Goal: Book appointment/travel/reservation

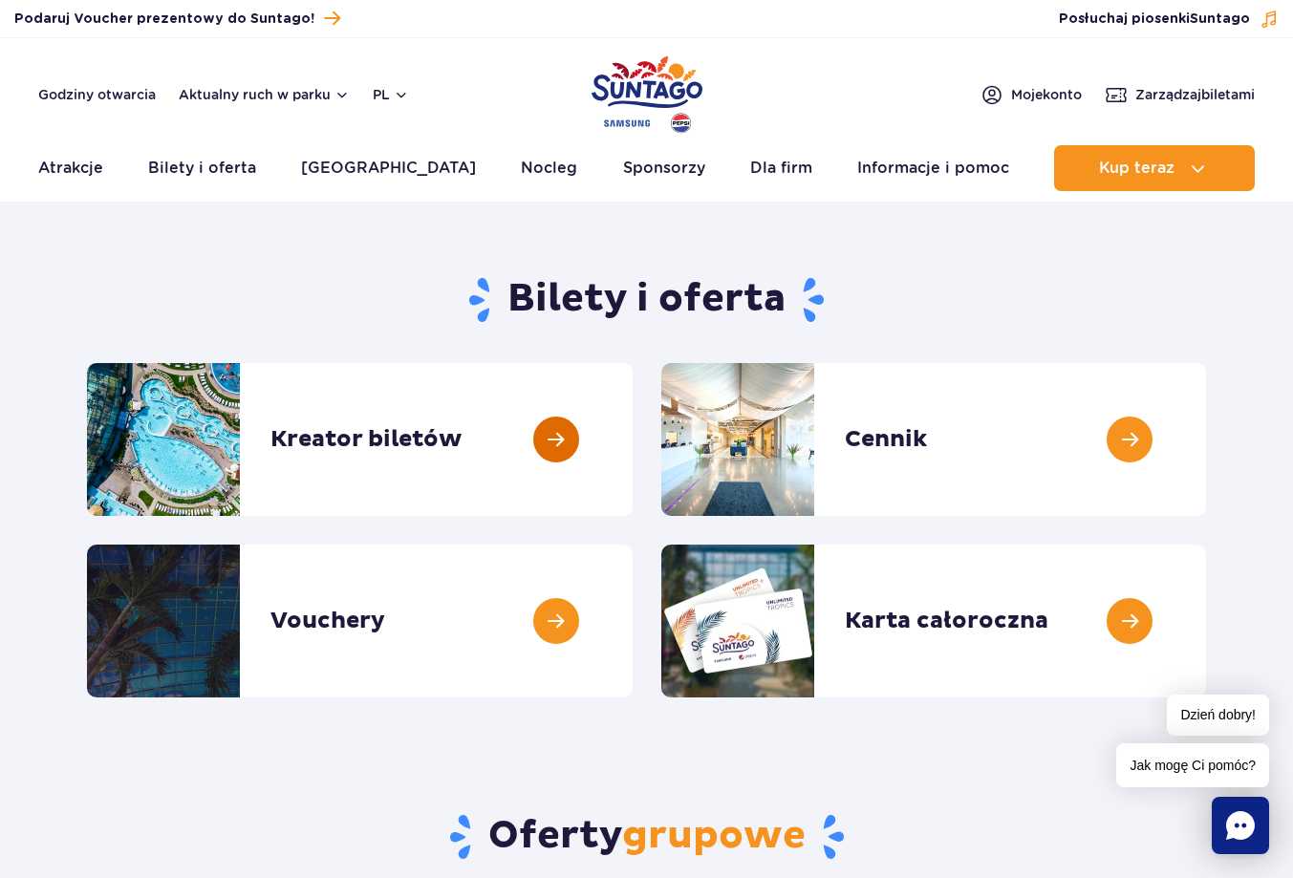
click at [633, 445] on link at bounding box center [633, 439] width 0 height 153
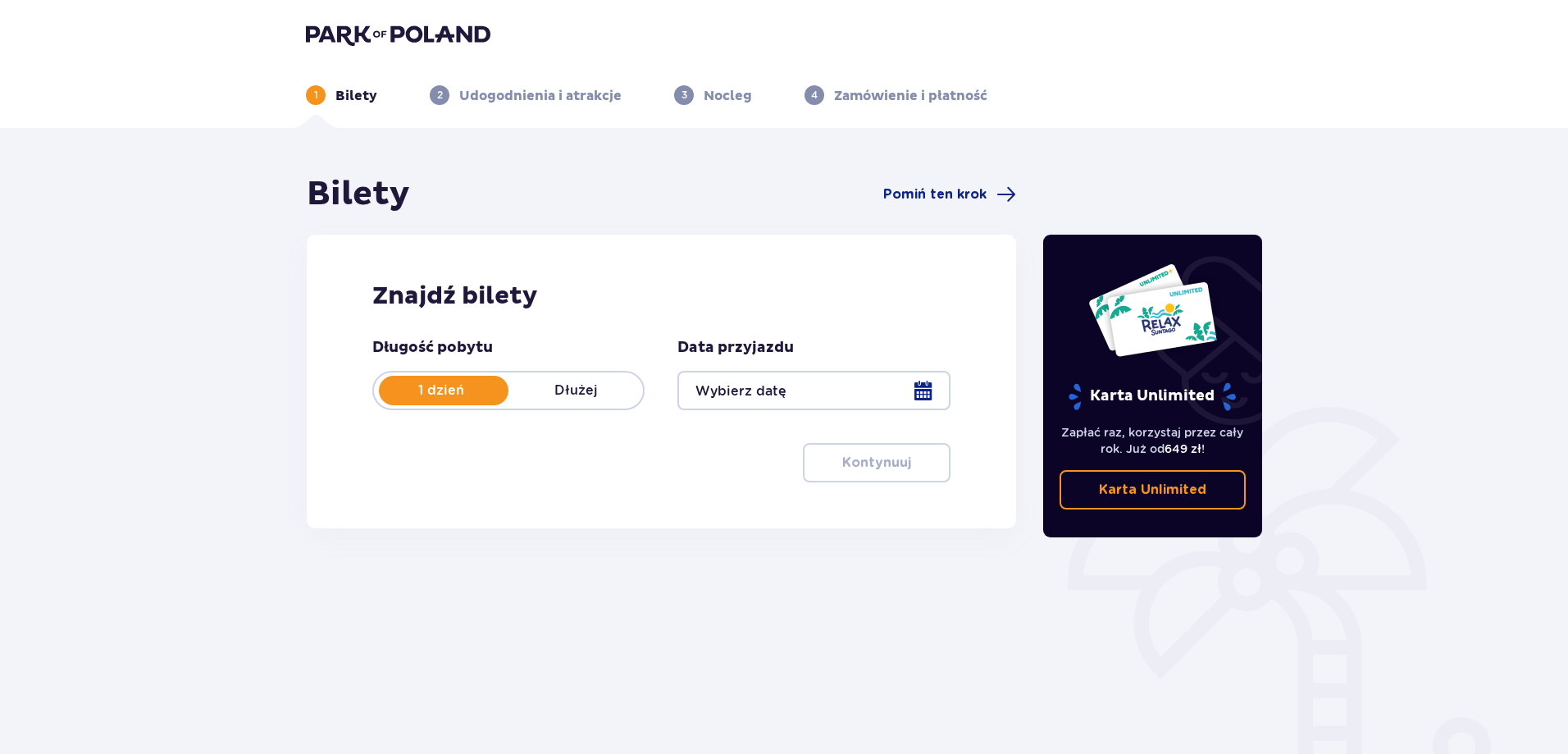
click at [930, 388] on div at bounding box center [813, 391] width 272 height 40
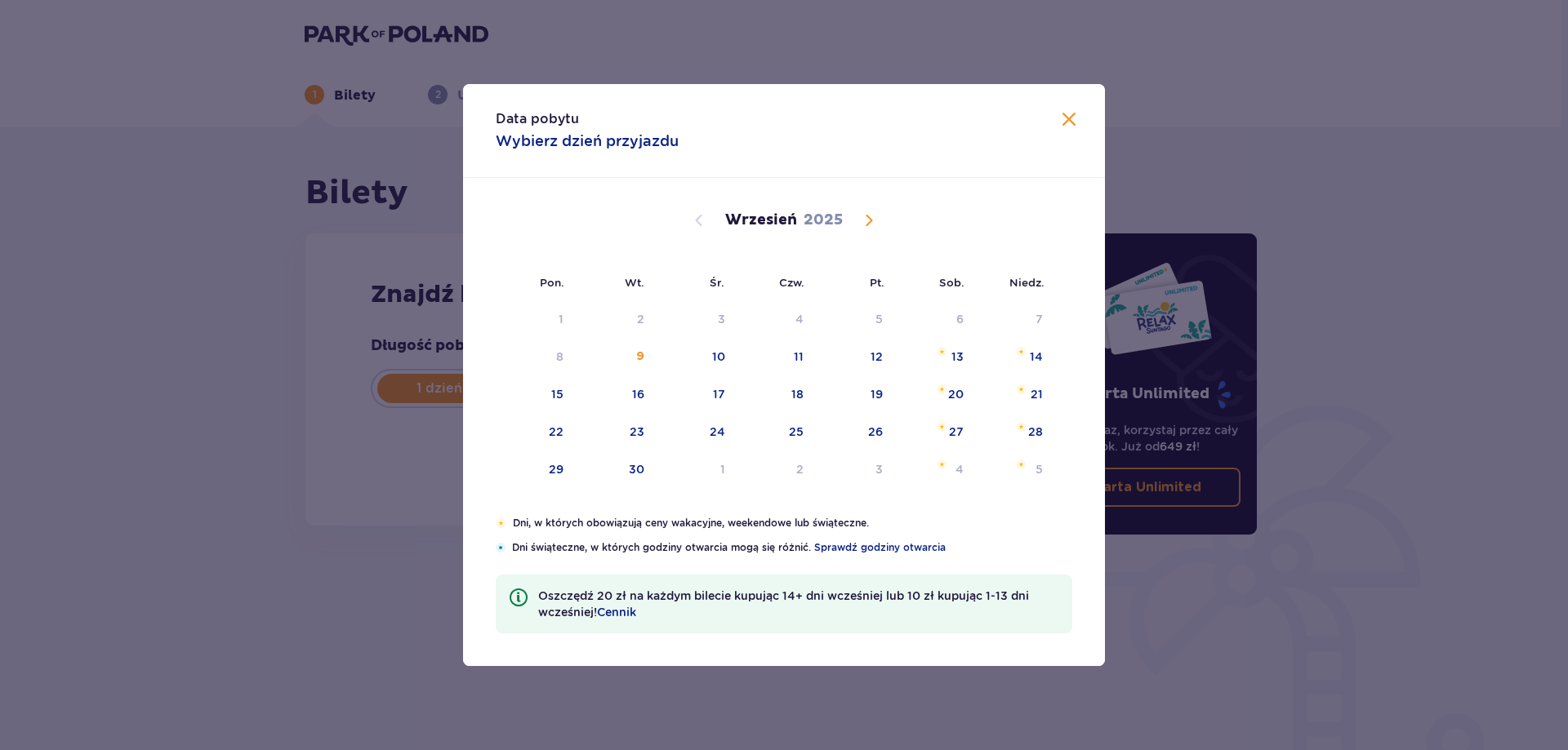
click at [863, 224] on span "Calendar" at bounding box center [869, 220] width 20 height 20
click at [962, 352] on div "11" at bounding box center [958, 356] width 9 height 16
type input "11.10.25"
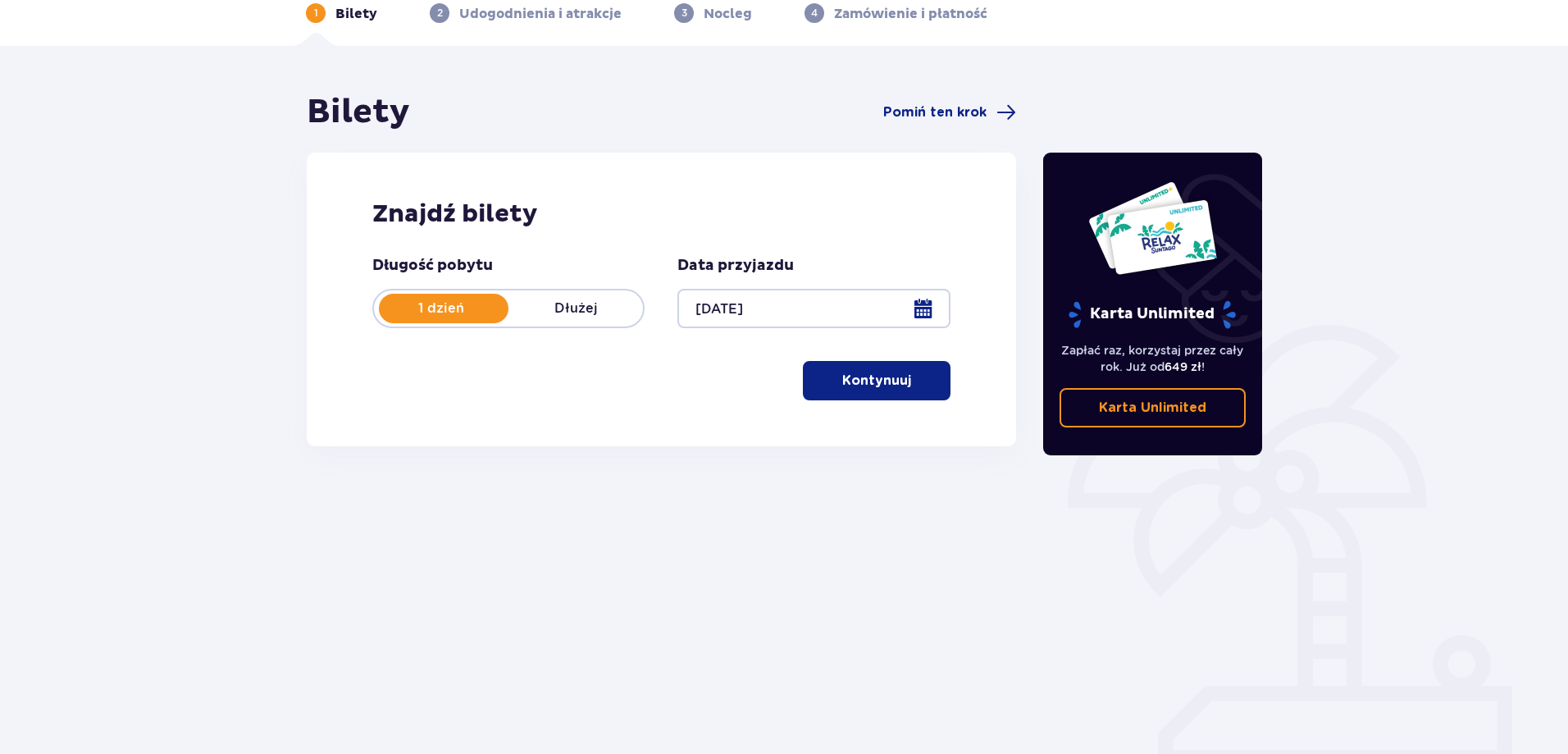
click at [879, 381] on p "Kontynuuj" at bounding box center [877, 380] width 69 height 18
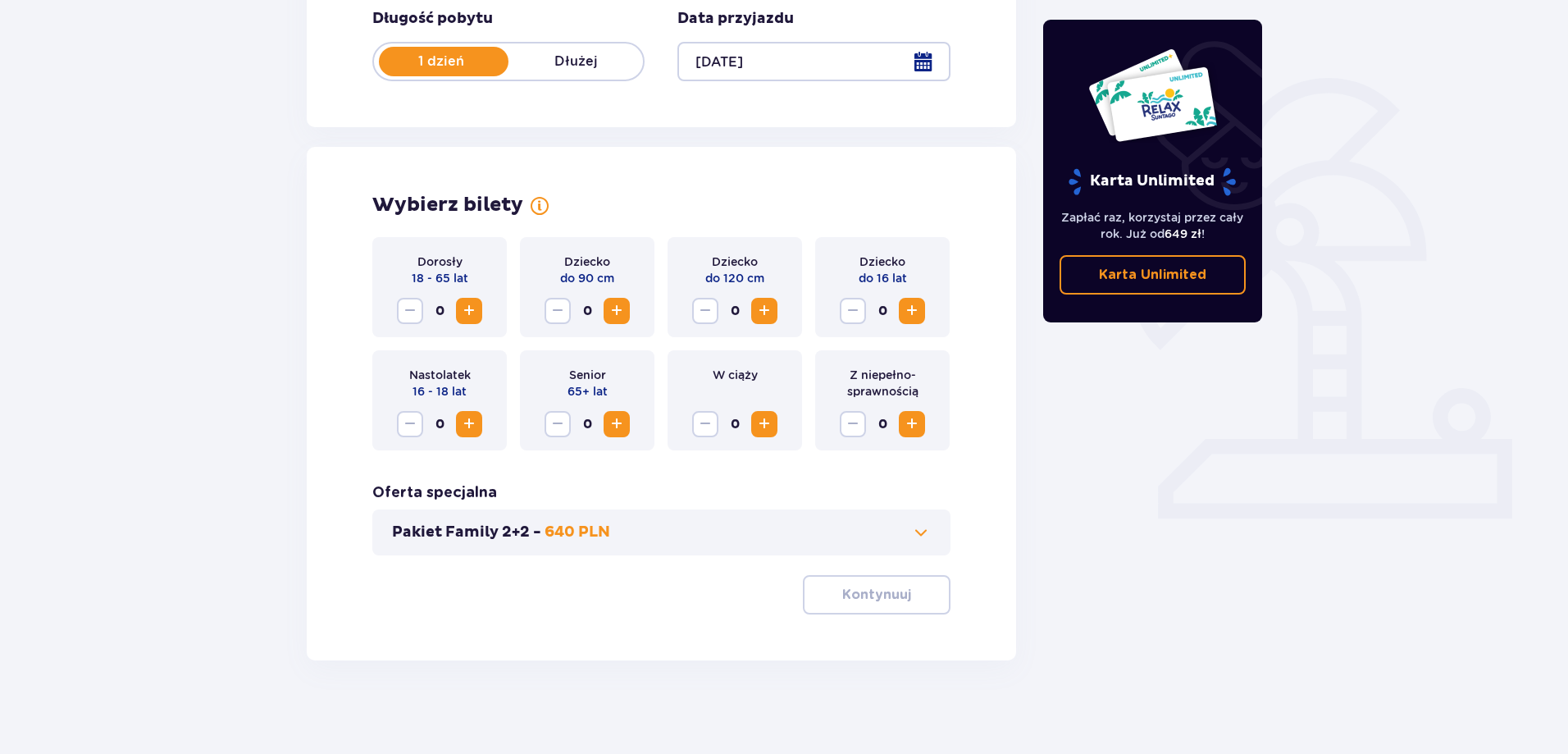
scroll to position [334, 0]
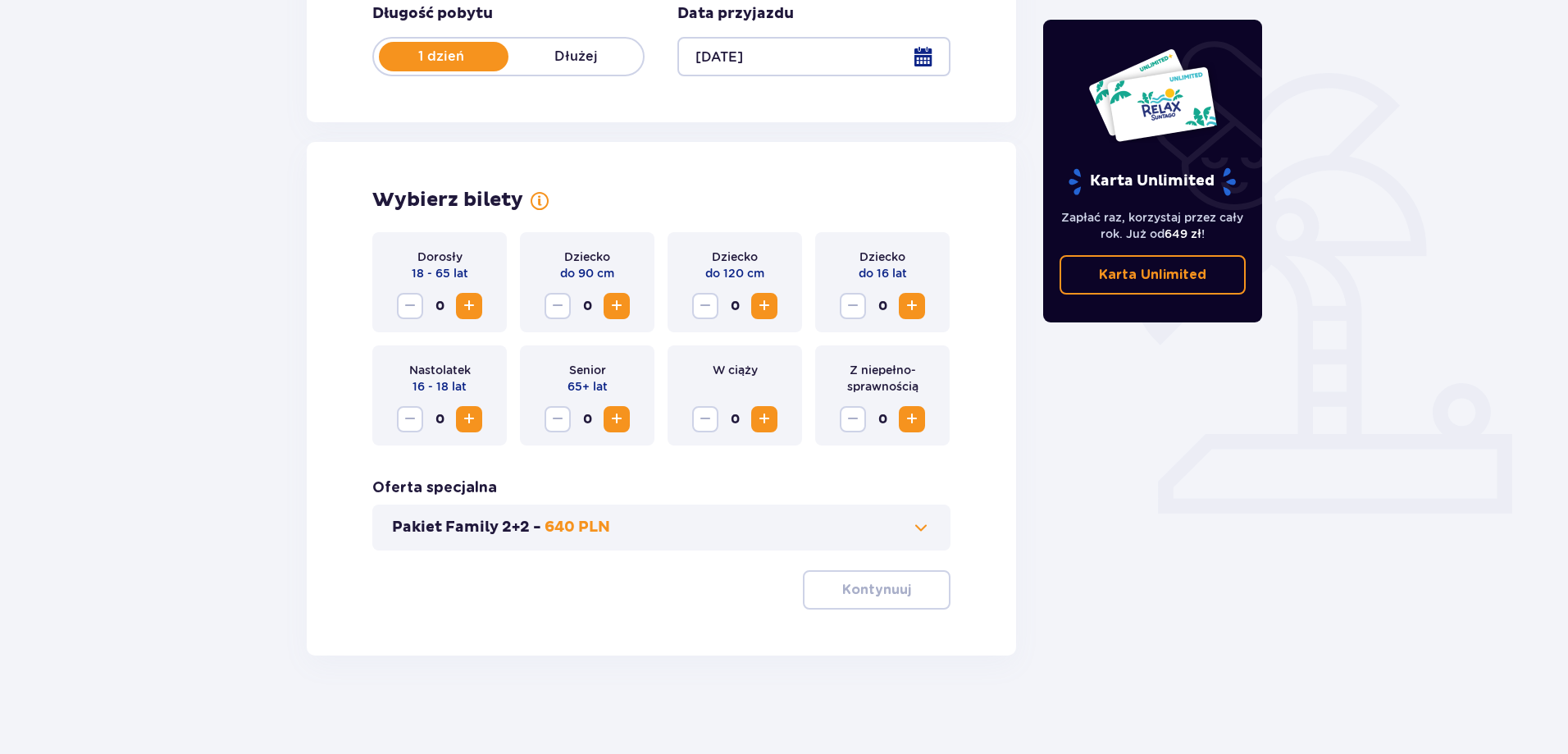
click at [476, 304] on span "Increase" at bounding box center [469, 306] width 20 height 20
click at [475, 305] on span "Increase" at bounding box center [469, 306] width 20 height 20
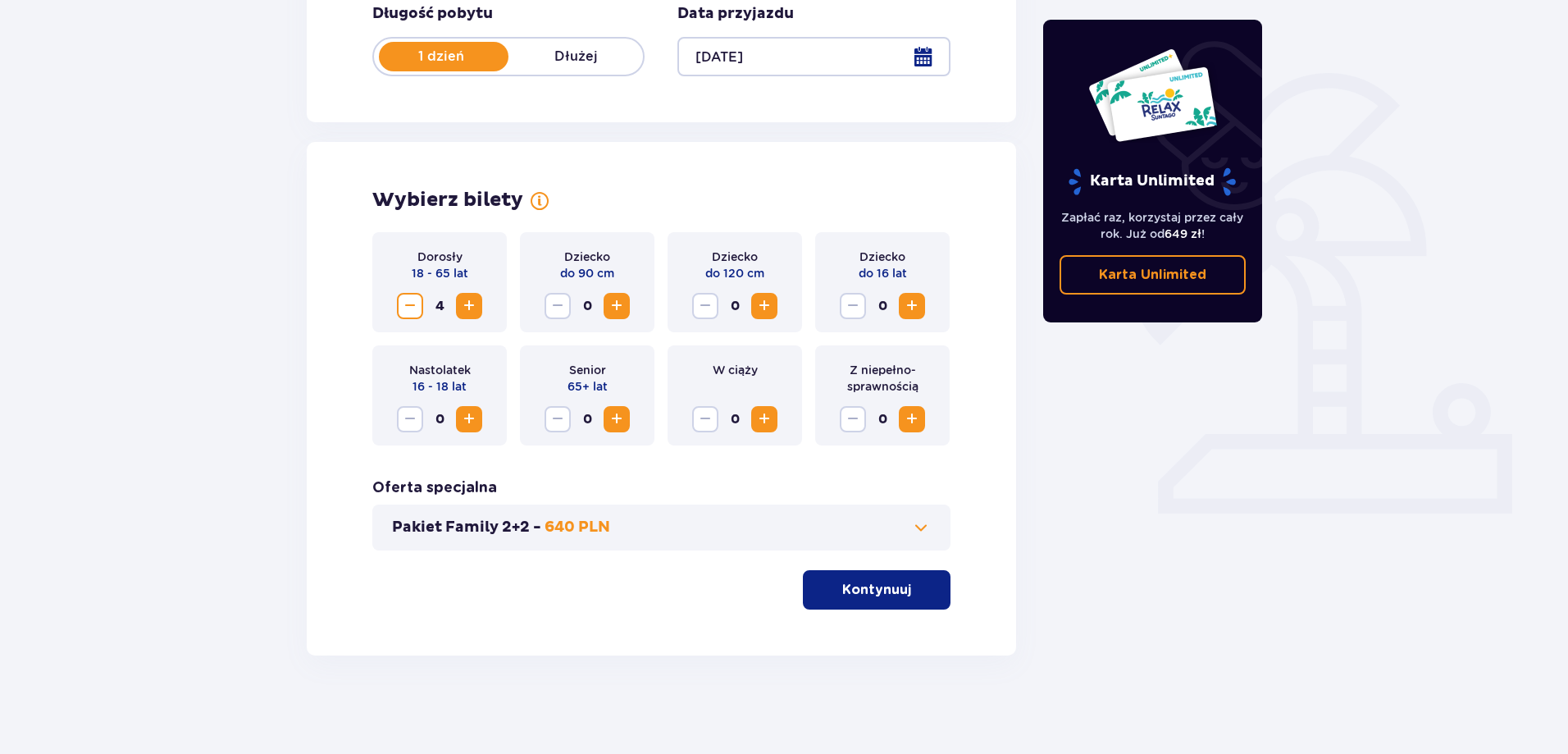
click at [475, 305] on span "Increase" at bounding box center [469, 306] width 20 height 20
click at [870, 580] on button "Kontynuuj" at bounding box center [877, 590] width 148 height 40
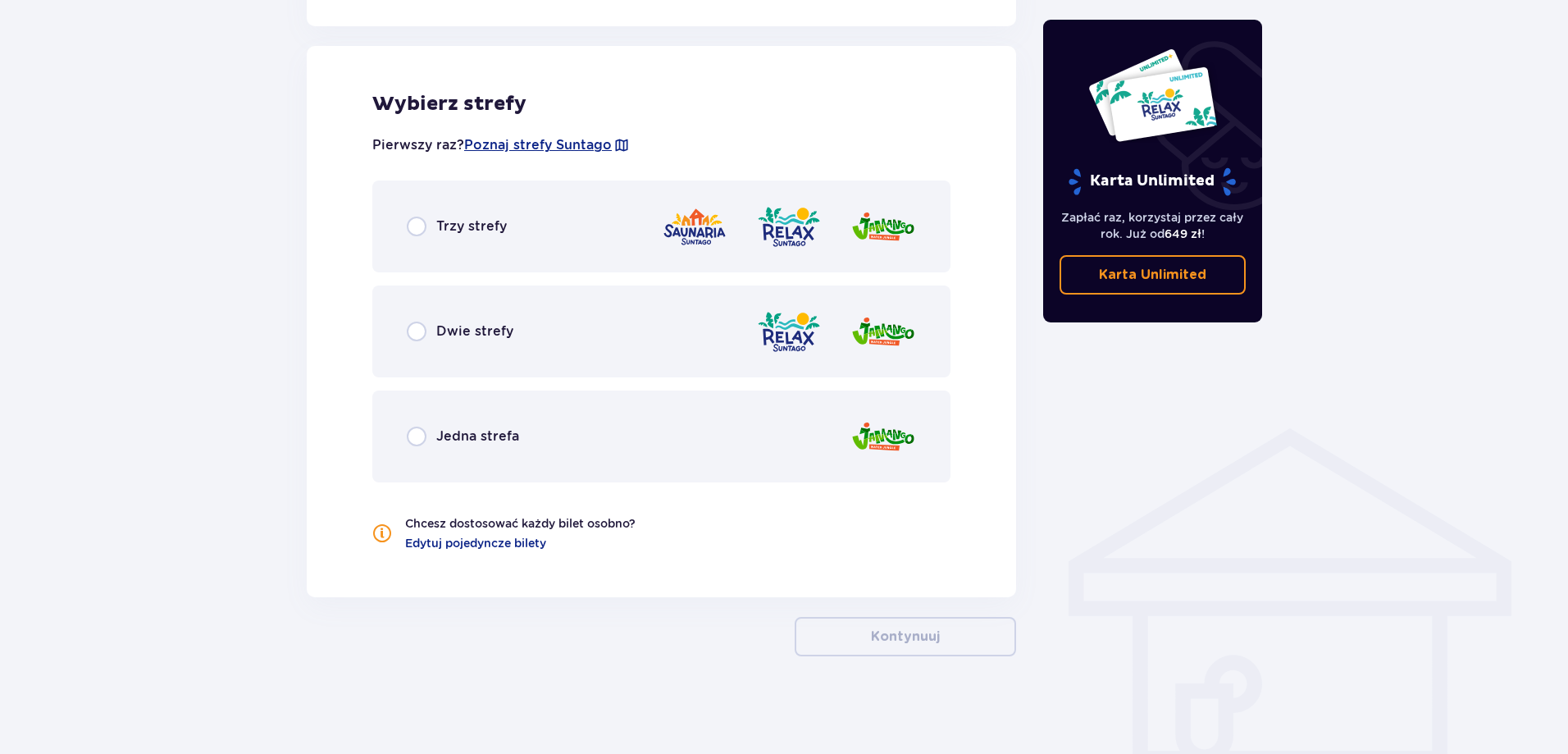
scroll to position [905, 0]
click at [493, 342] on div "Dwie strefy" at bounding box center [662, 331] width 578 height 92
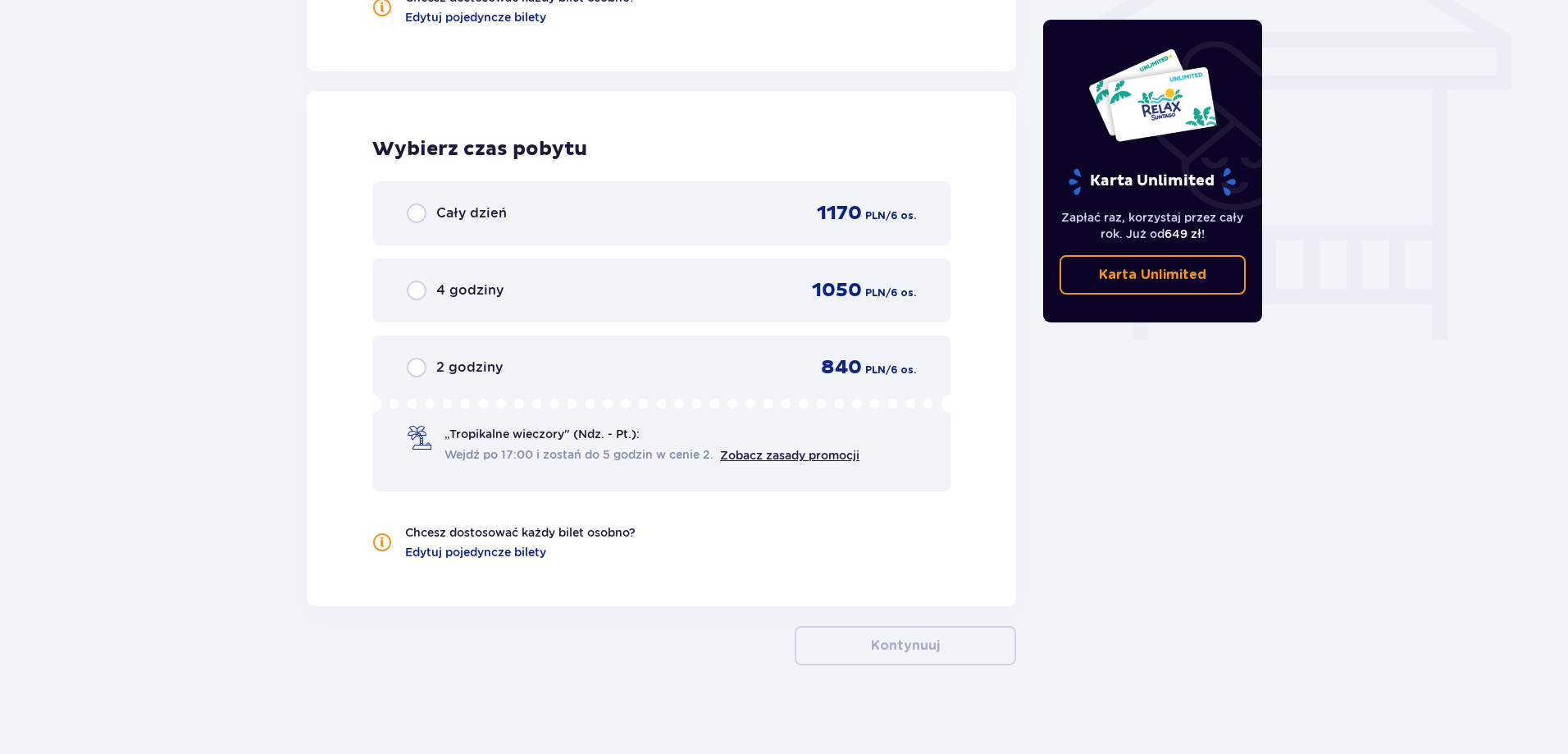
scroll to position [1440, 0]
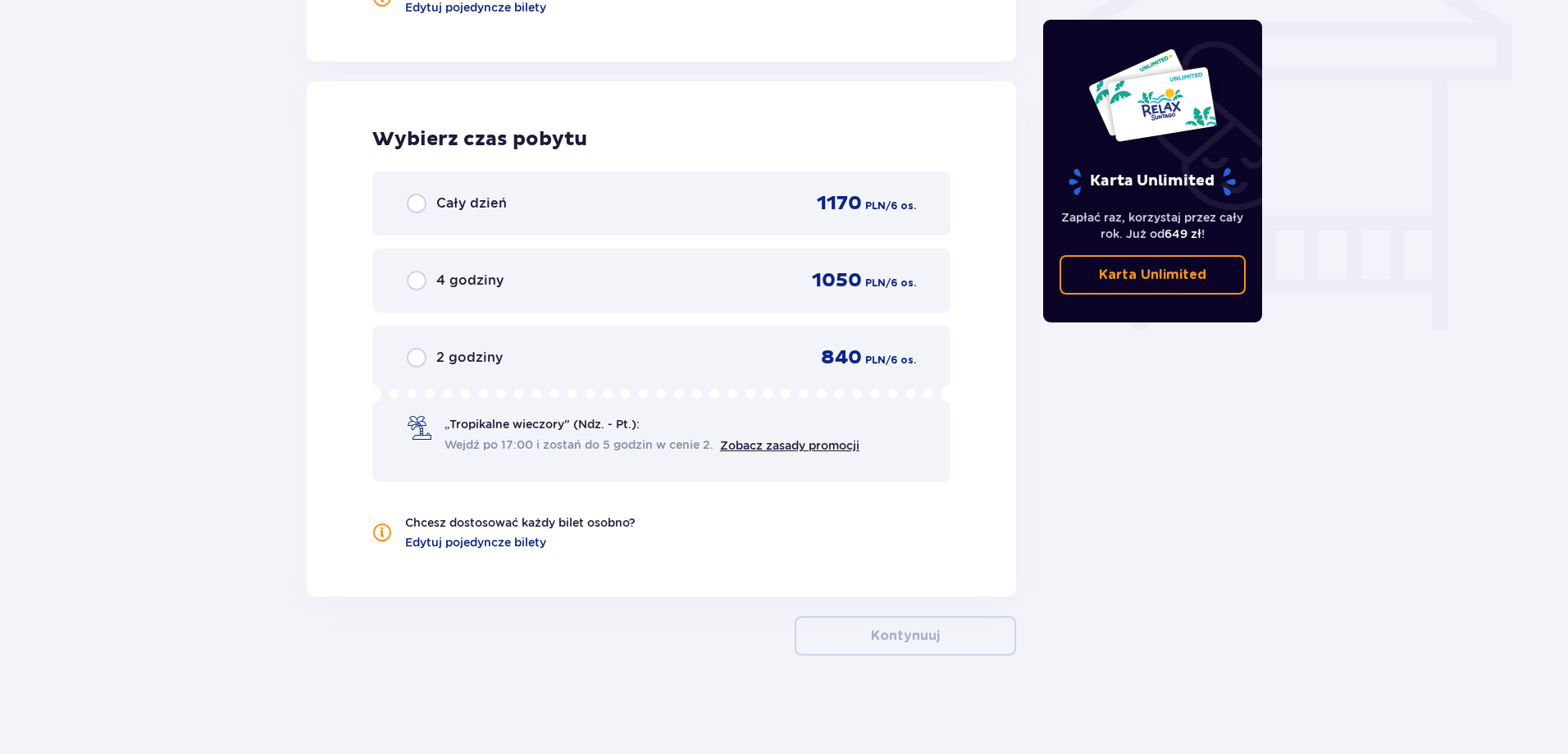
click at [483, 208] on p "Cały dzień" at bounding box center [471, 204] width 70 height 18
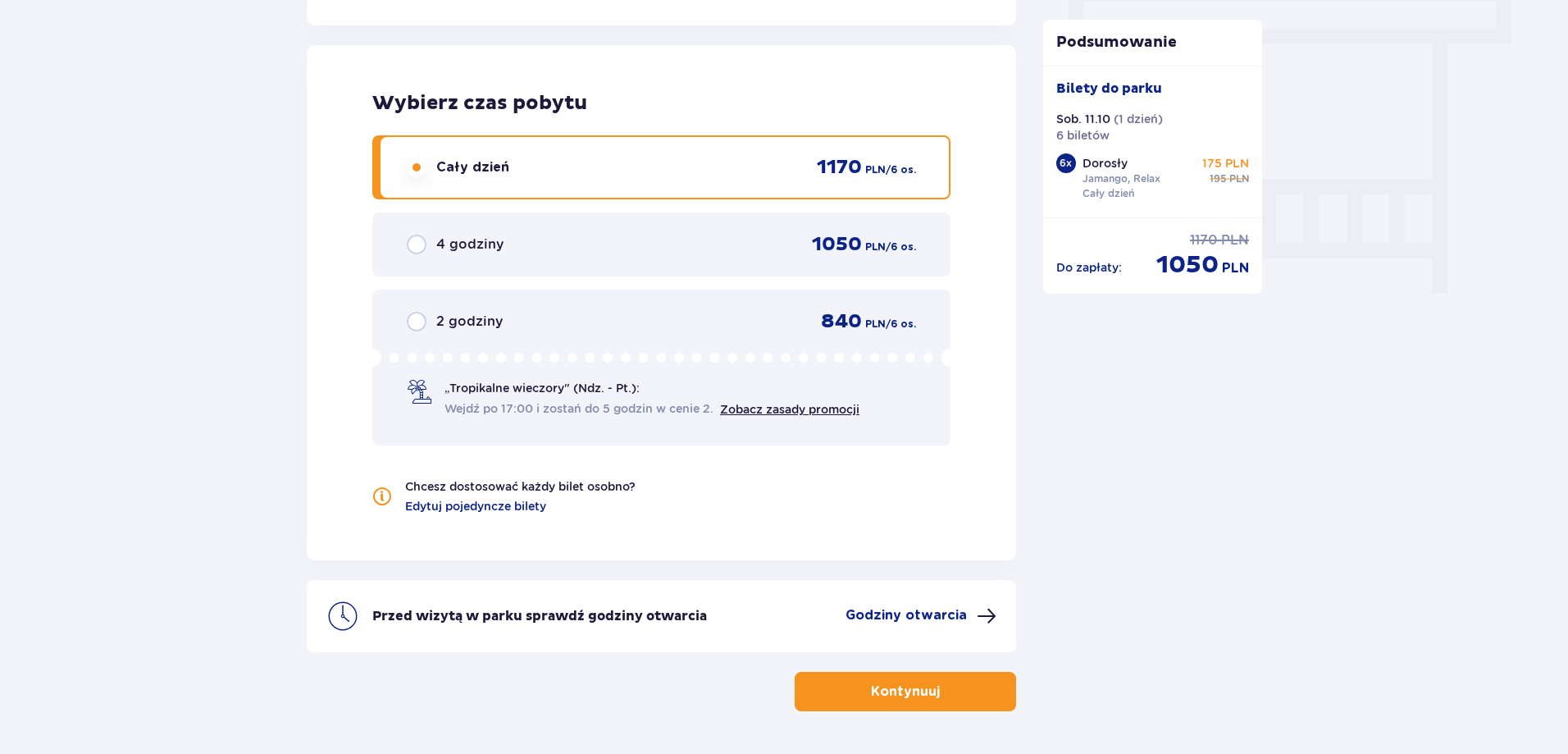
scroll to position [1532, 0]
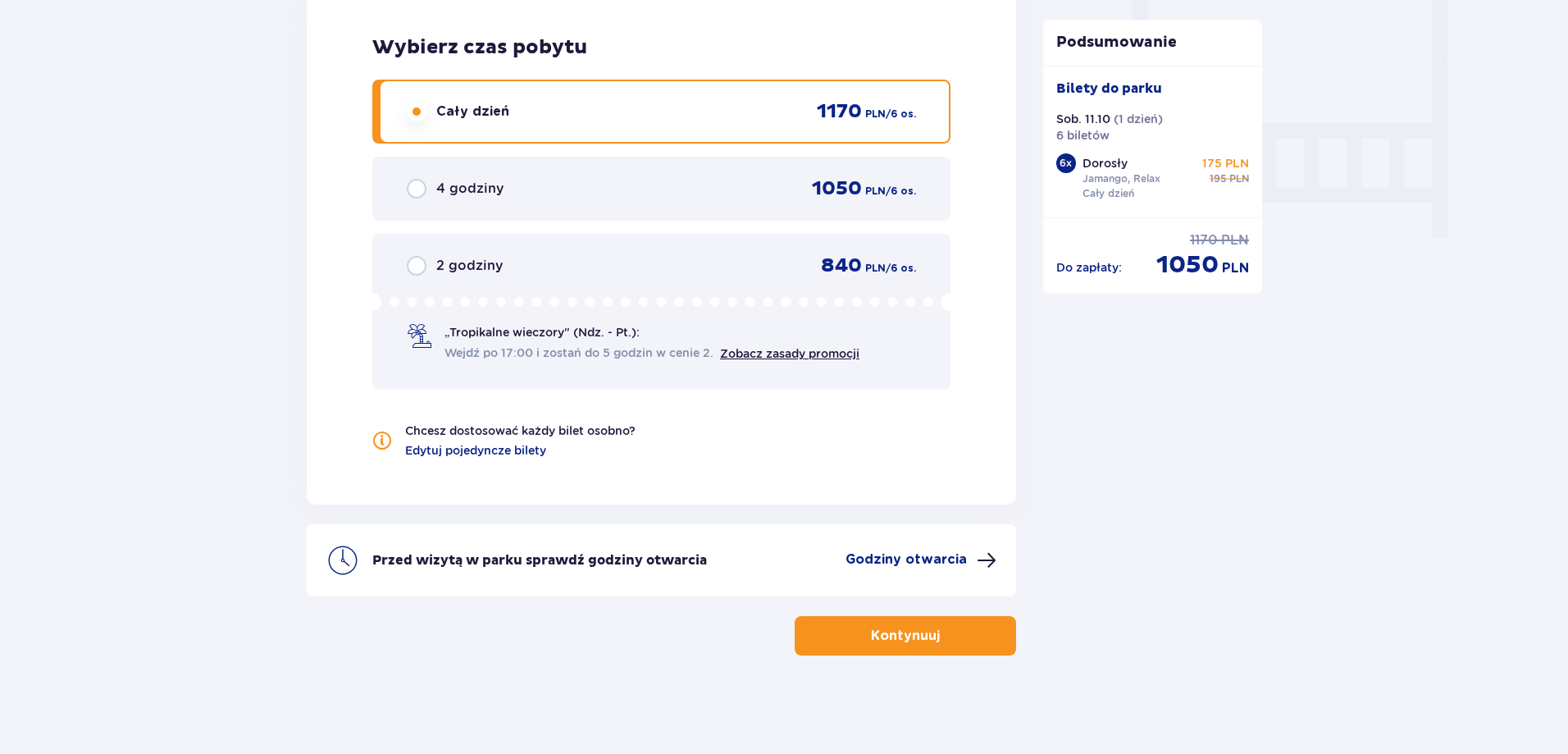
click at [965, 639] on button "Kontynuuj" at bounding box center [905, 636] width 221 height 40
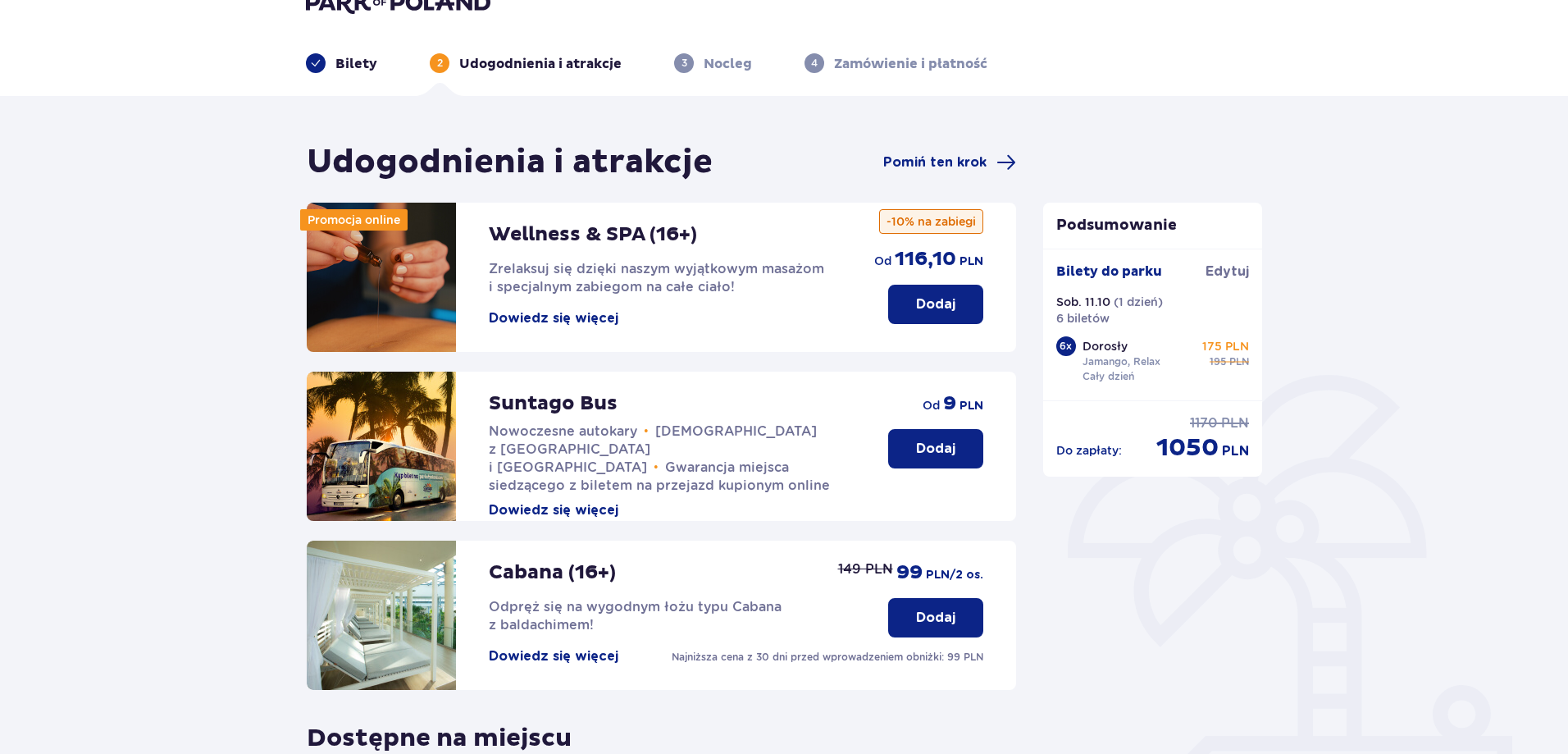
scroll to position [30, 0]
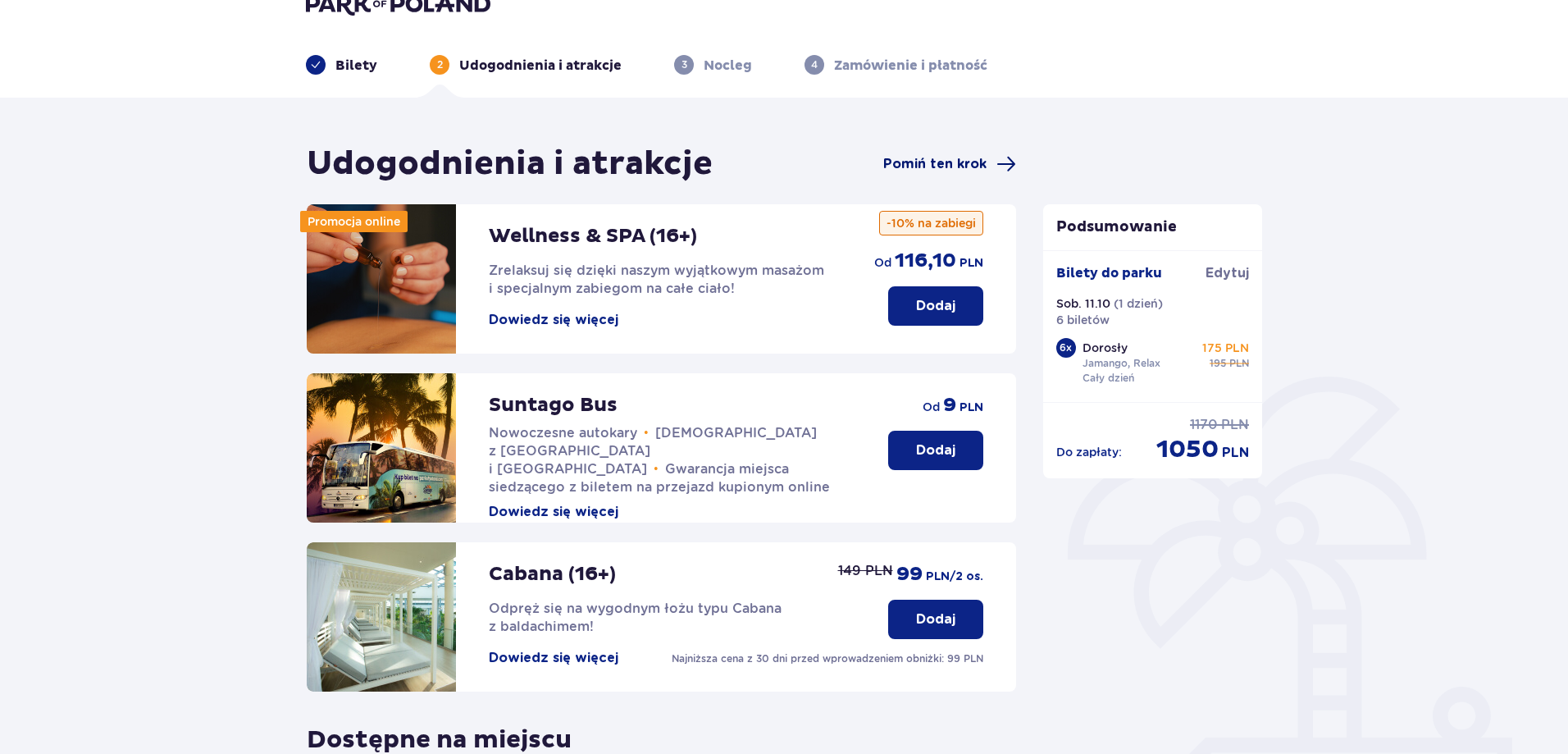
click at [968, 165] on span "Pomiń ten krok" at bounding box center [935, 164] width 103 height 18
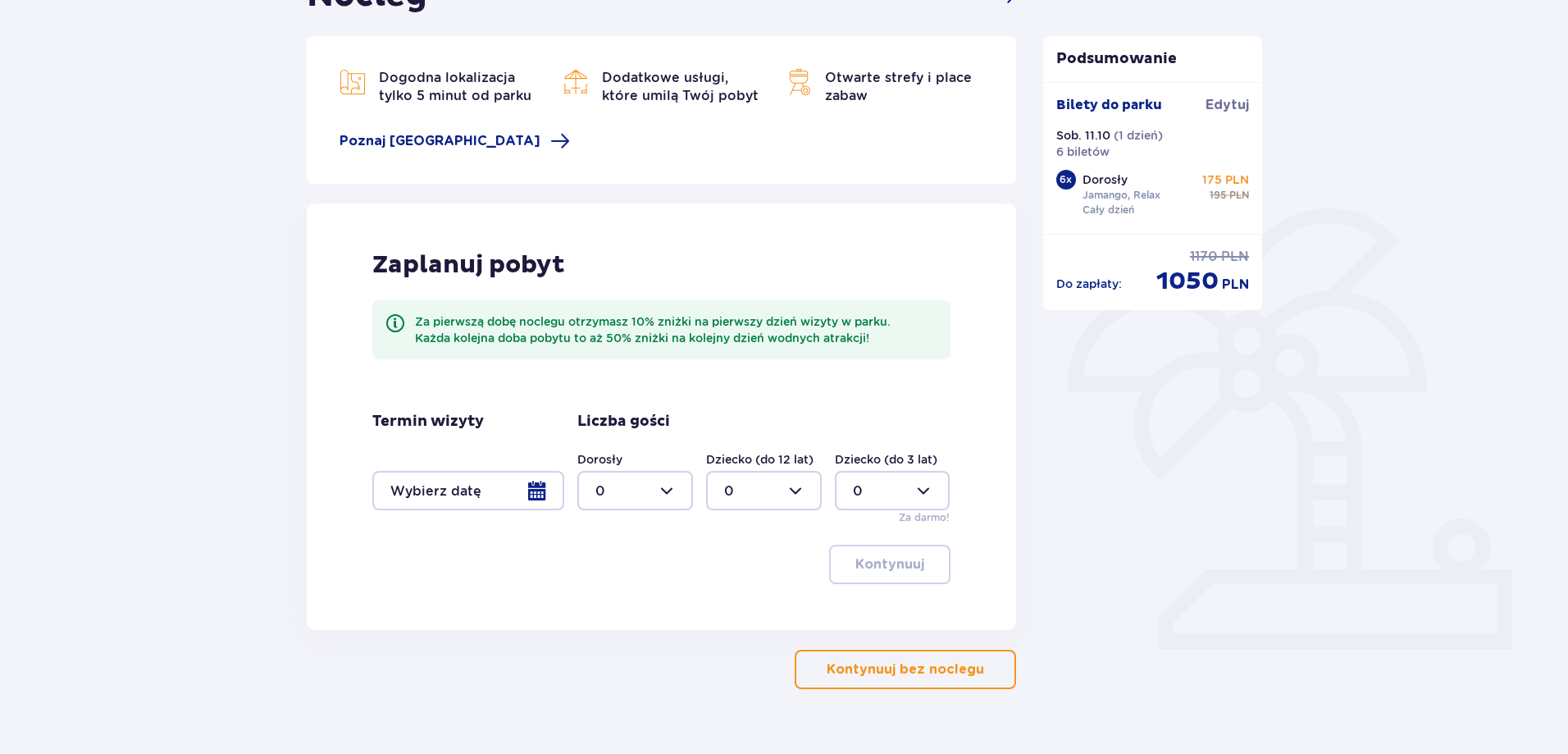
scroll to position [232, 0]
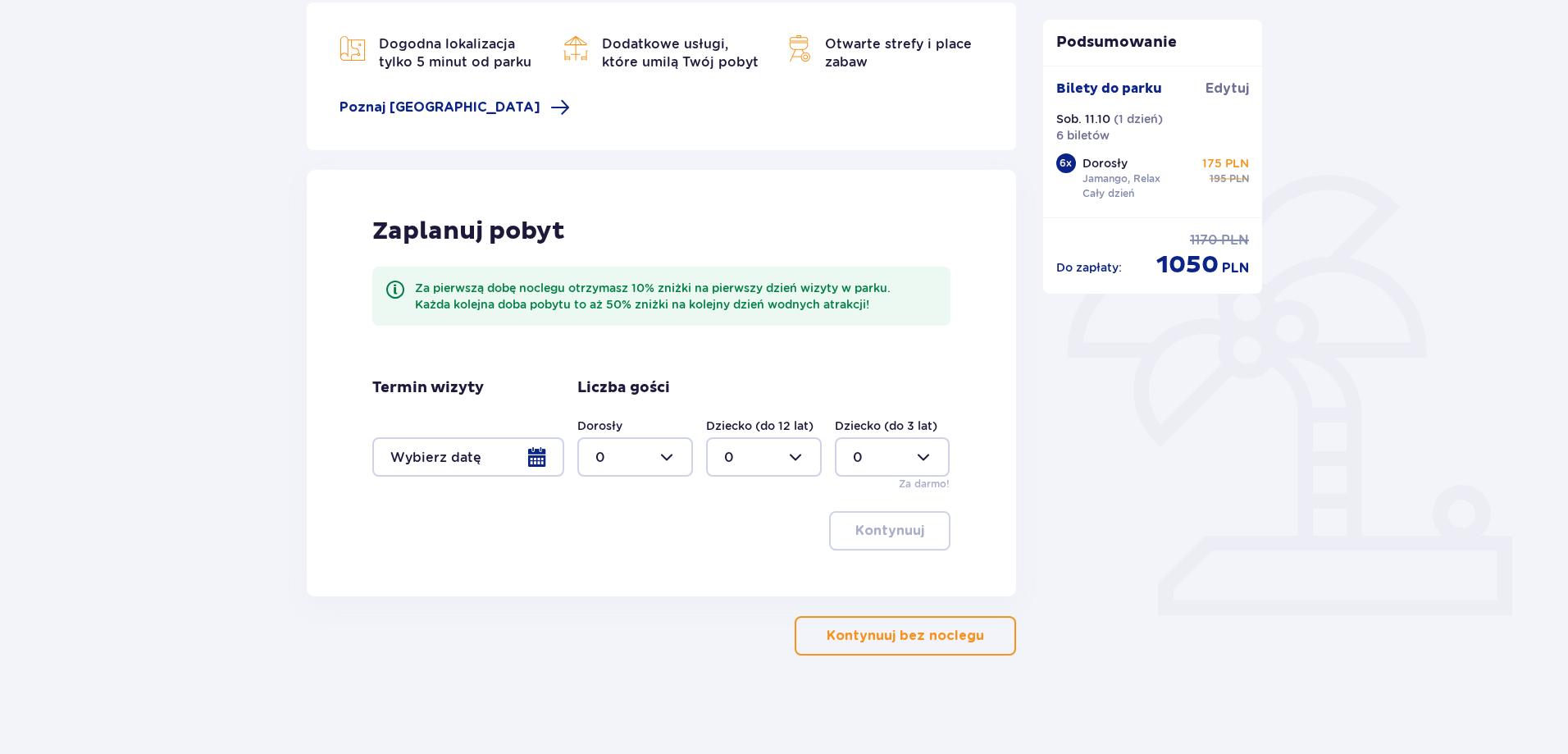
click at [469, 452] on div at bounding box center [469, 457] width 192 height 40
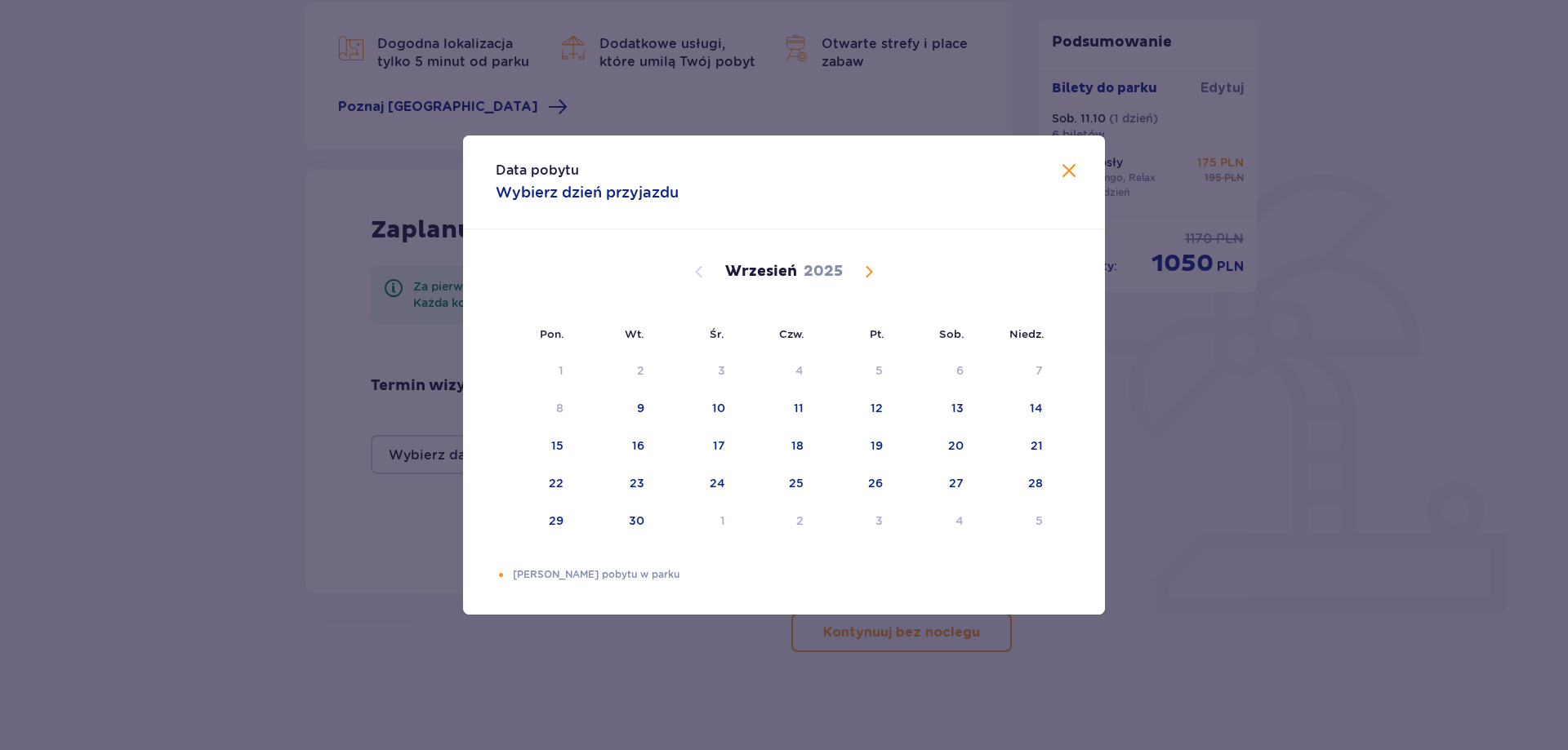
click at [252, 394] on div "Data pobytu Wybierz dzień przyjazdu Pon. Wt. Śr. Czw. Pt. Sob. Niedz. Sierpień …" at bounding box center [784, 375] width 1568 height 750
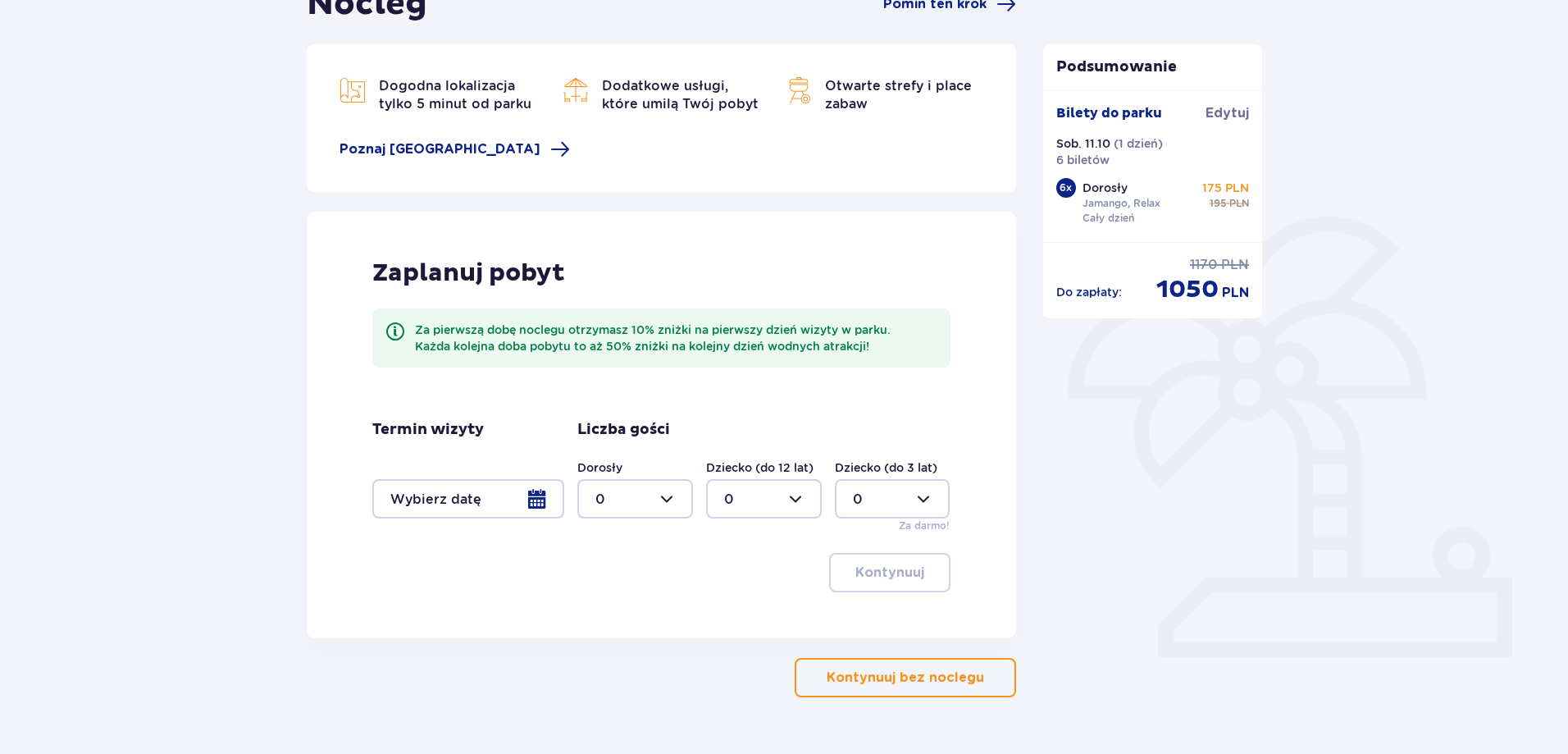
scroll to position [232, 0]
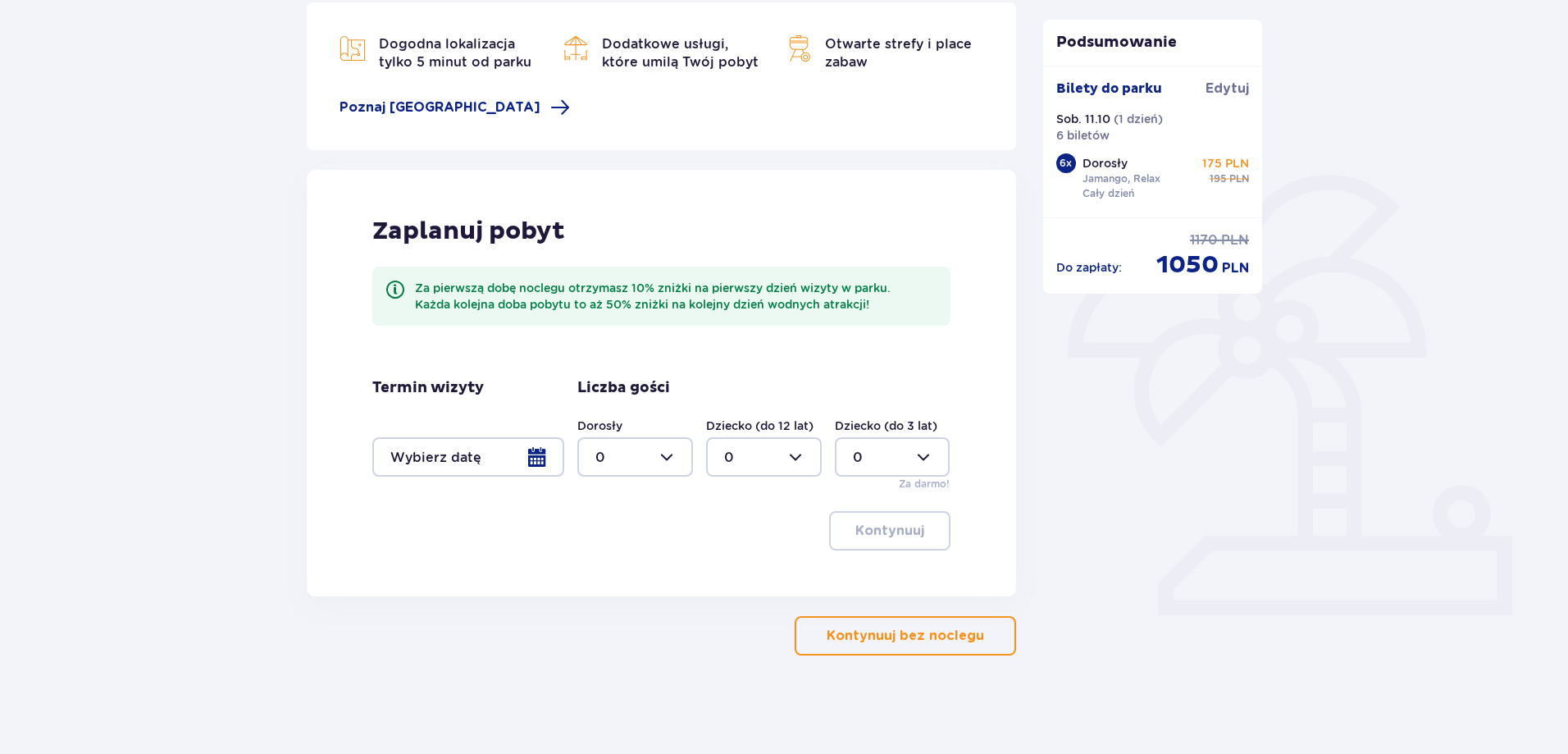
click at [536, 462] on div at bounding box center [469, 457] width 192 height 40
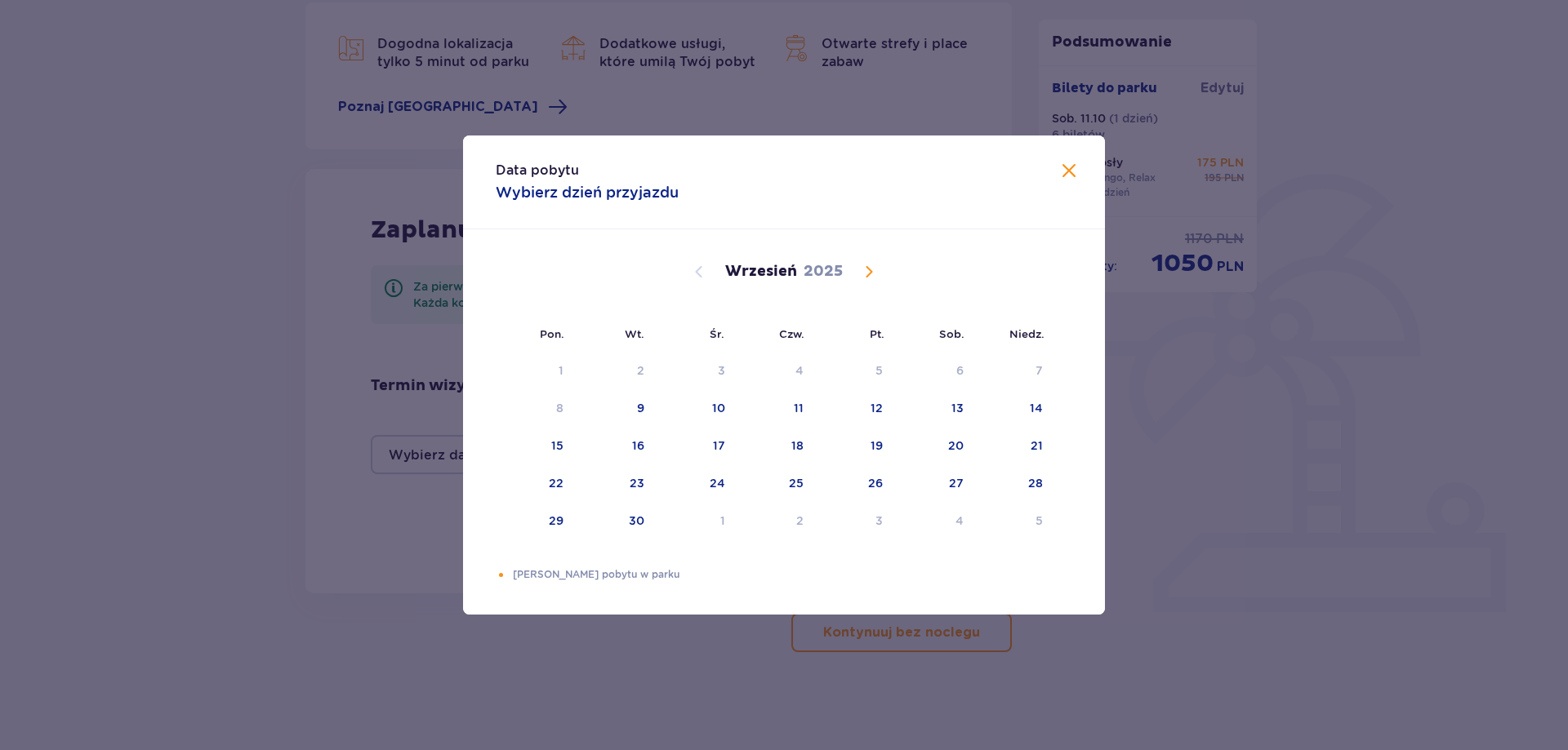
click at [872, 284] on div "Wrzesień 2025" at bounding box center [784, 290] width 541 height 122
click at [868, 275] on span "Calendar" at bounding box center [869, 272] width 20 height 20
click at [899, 413] on div "11" at bounding box center [936, 409] width 79 height 36
click at [1024, 409] on div "12" at bounding box center [1014, 409] width 79 height 36
type input "11.10.25 - 12.10.25"
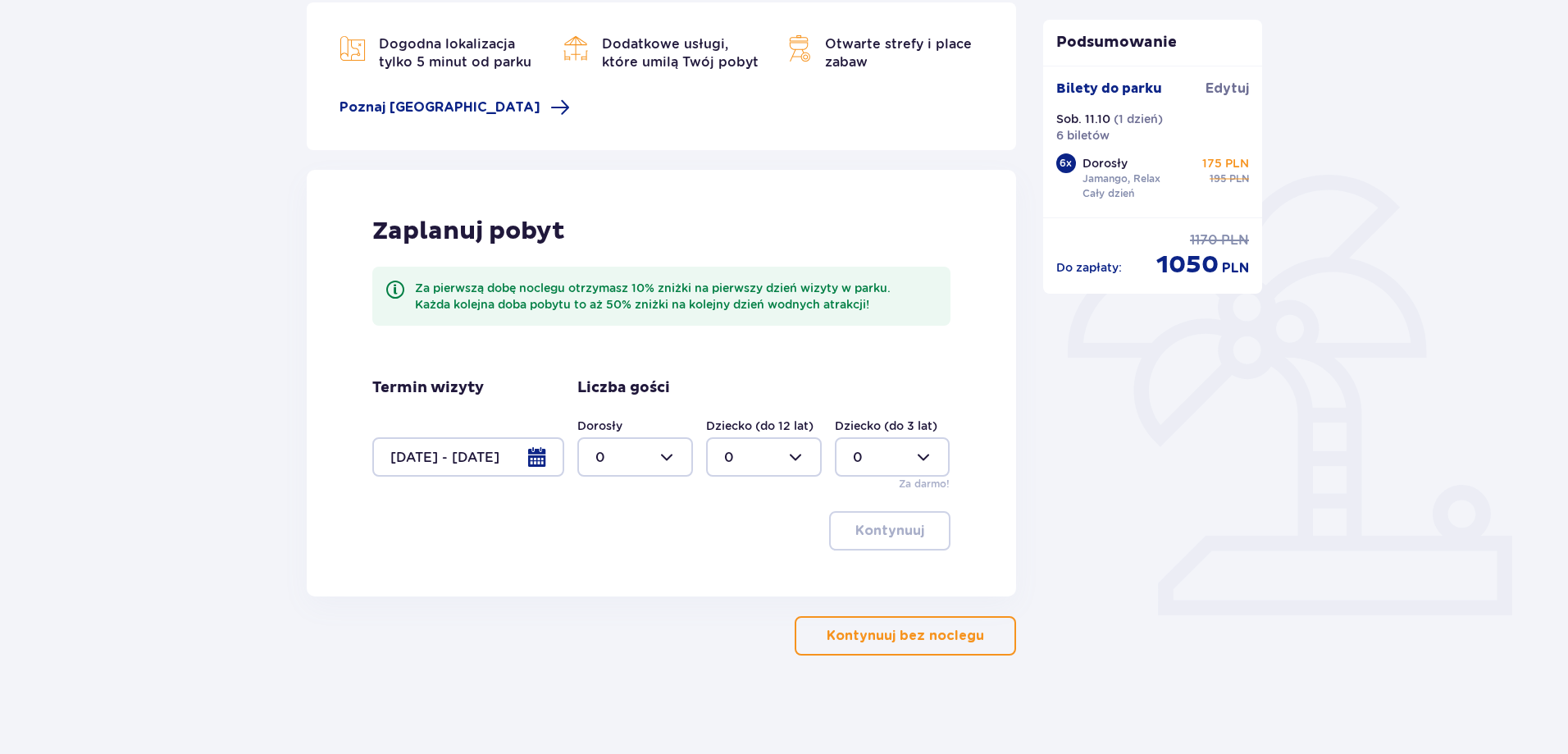
click at [696, 459] on div "Dorosły 0 Dziecko (do 12 lat) 0 Dziecko (do 3 lat) 0 Za darmo!" at bounding box center [764, 455] width 373 height 74
click at [670, 457] on div at bounding box center [635, 457] width 116 height 40
click at [613, 618] on span "6" at bounding box center [635, 632] width 112 height 34
type input "6"
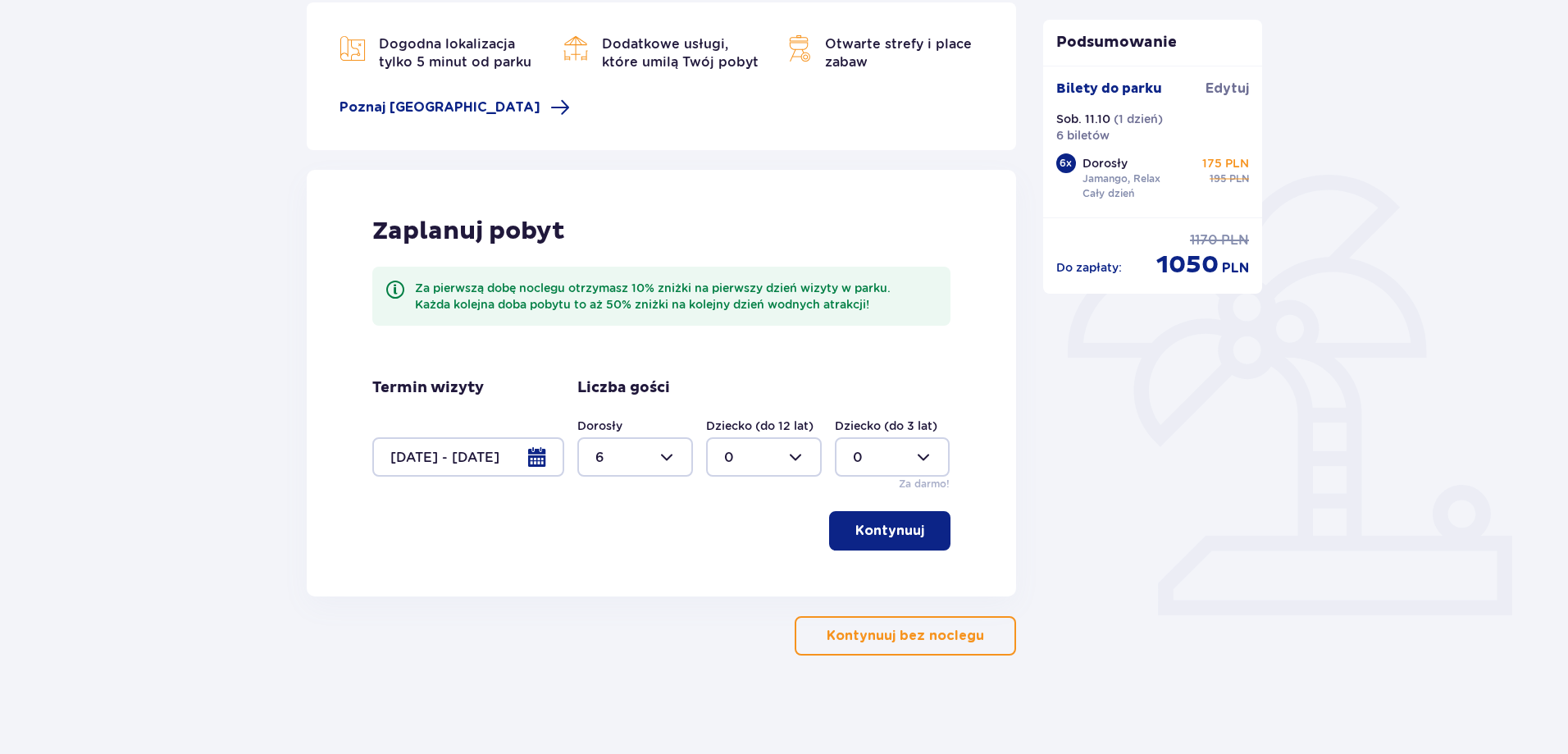
click at [887, 513] on button "Kontynuuj" at bounding box center [889, 531] width 121 height 40
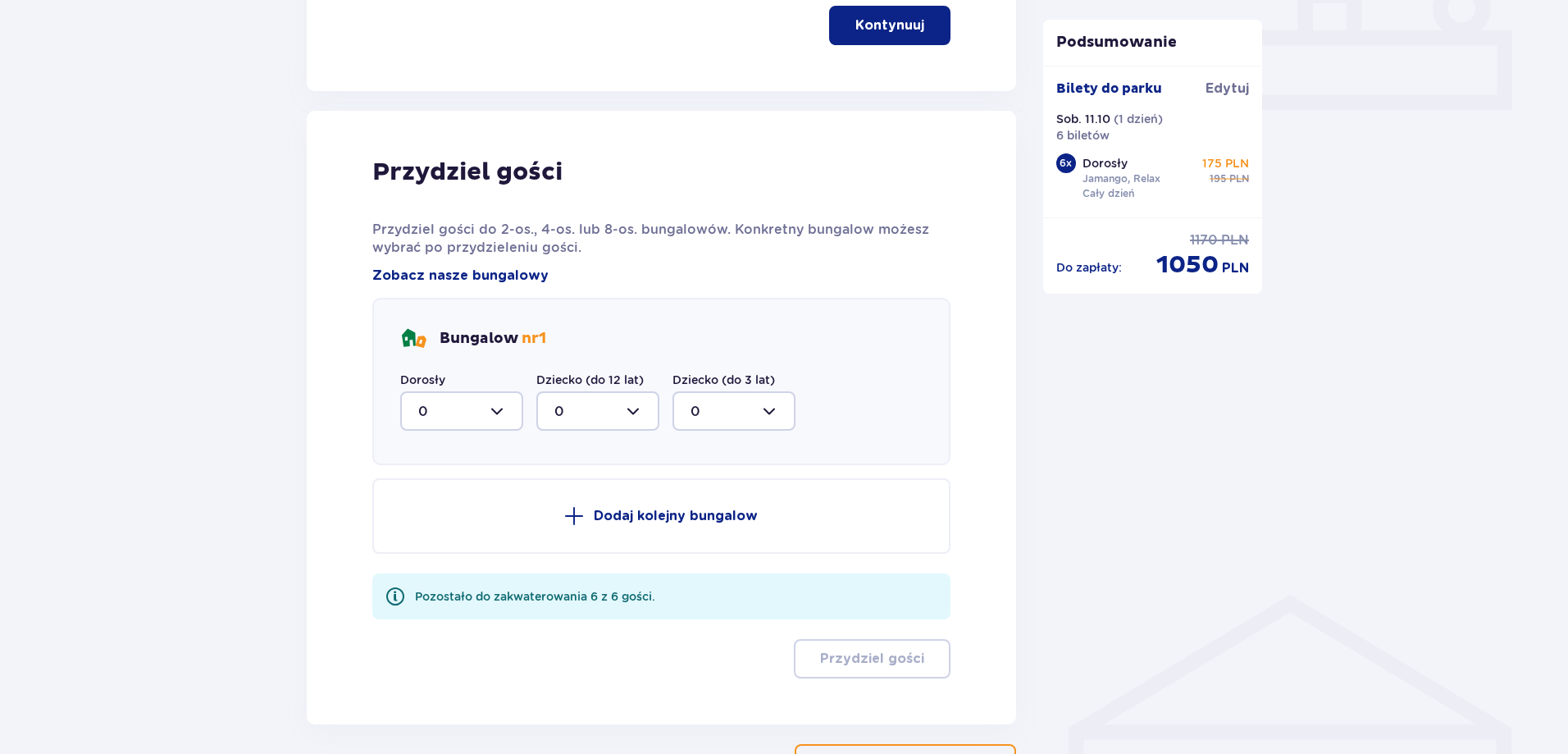
scroll to position [829, 0]
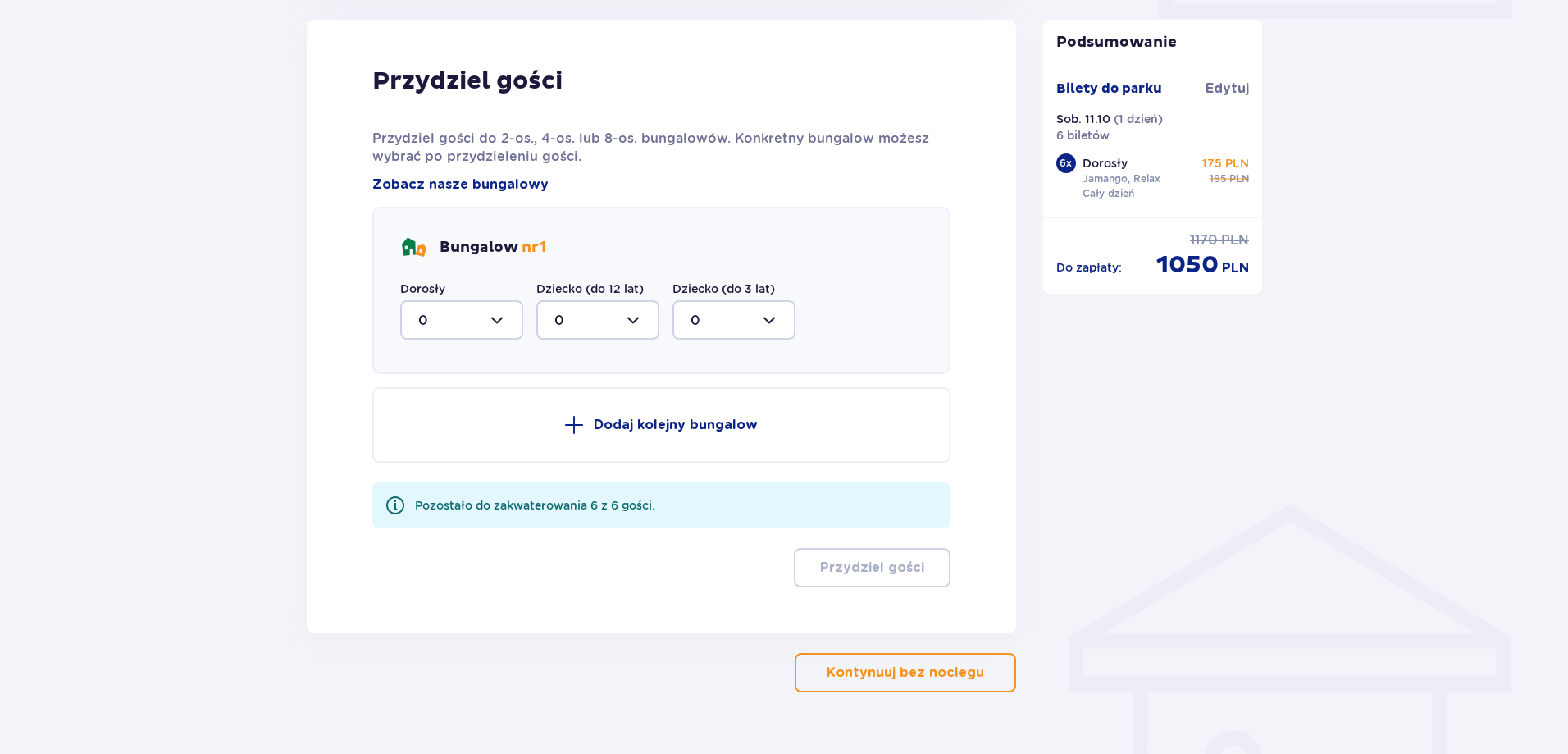
click at [490, 321] on div at bounding box center [461, 320] width 123 height 40
click at [457, 360] on div "2" at bounding box center [461, 356] width 87 height 18
type input "2"
click at [663, 411] on button "Dodaj kolejny bungalow" at bounding box center [662, 425] width 578 height 76
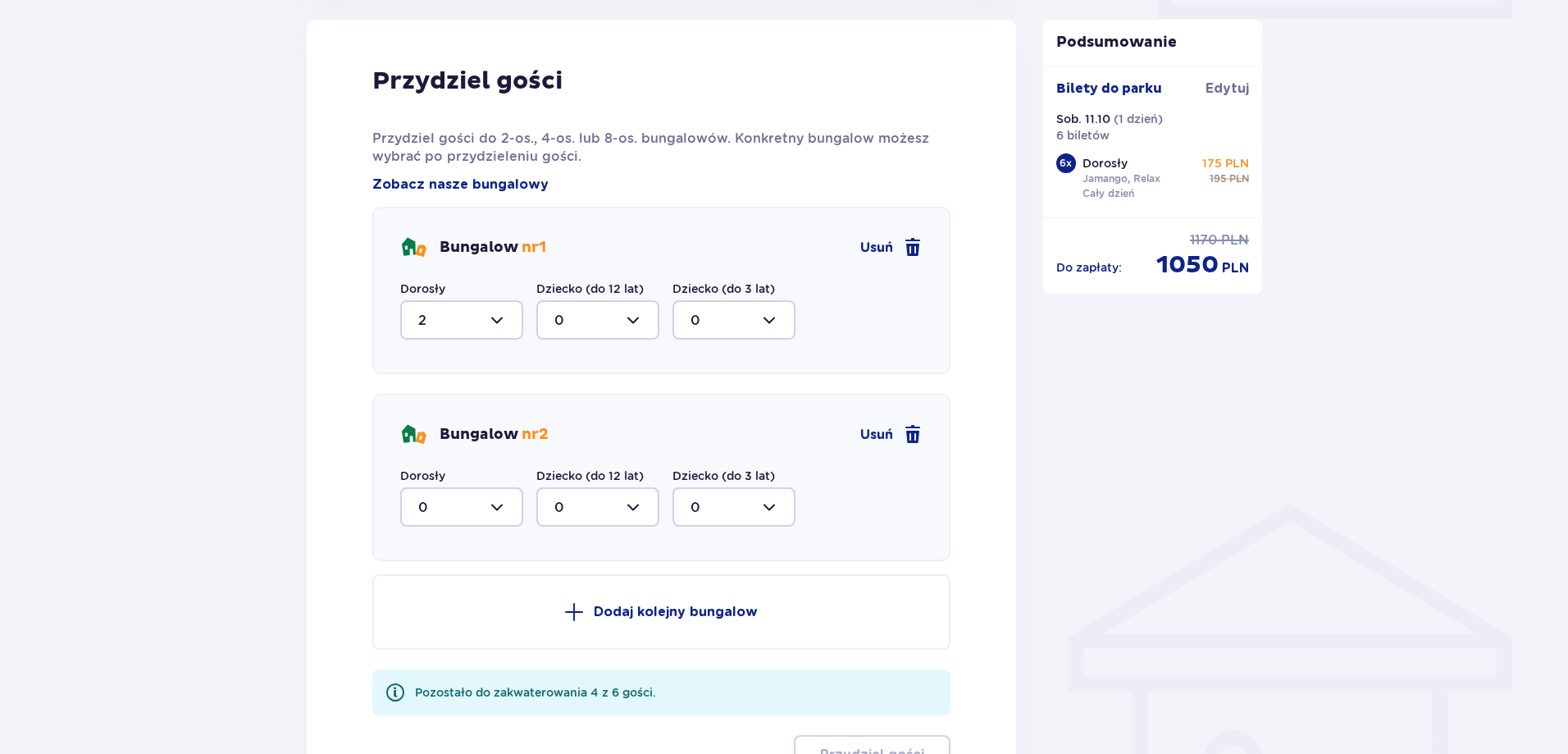
click at [473, 491] on div at bounding box center [461, 508] width 123 height 40
click at [444, 662] on div "4" at bounding box center [461, 667] width 87 height 18
type input "4"
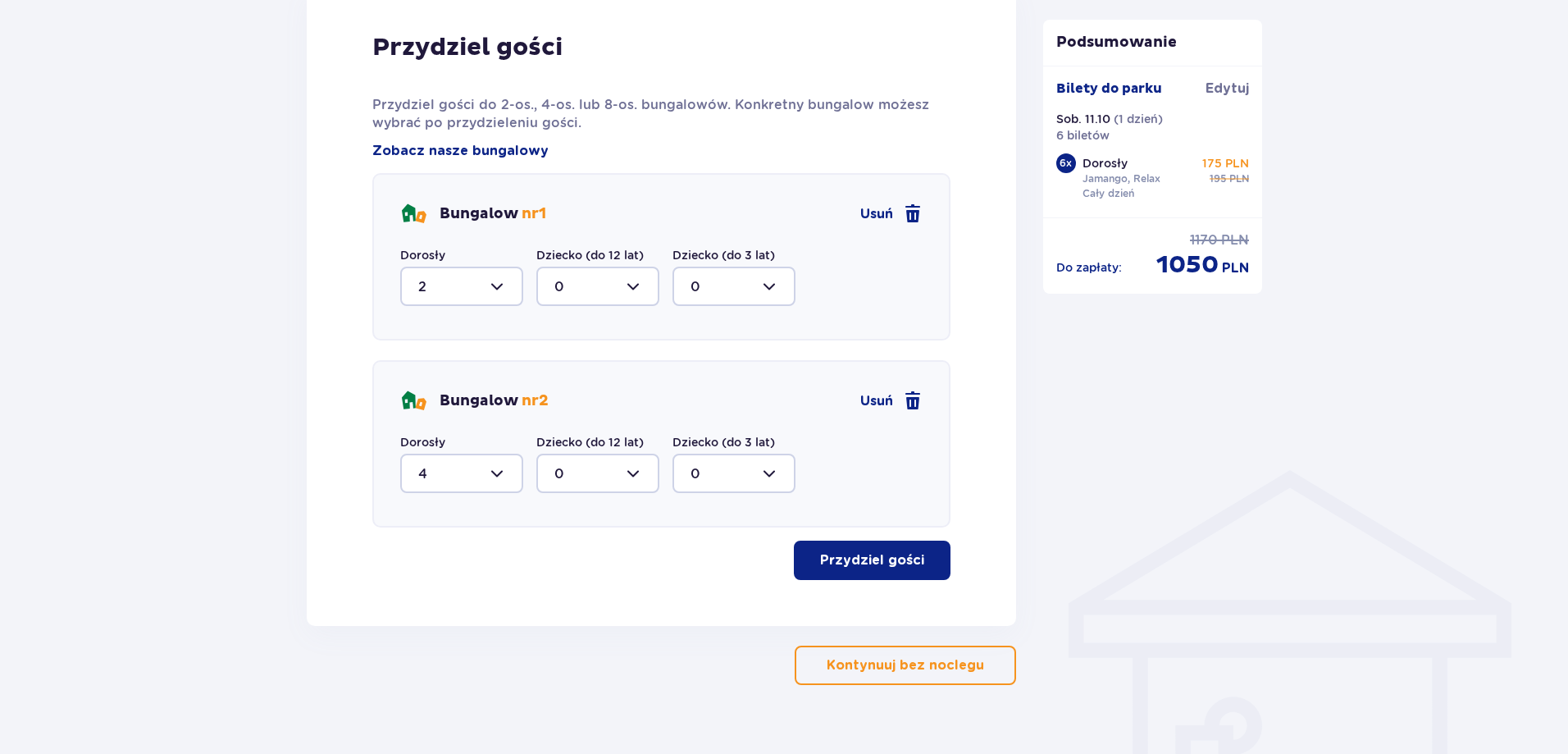
scroll to position [892, 0]
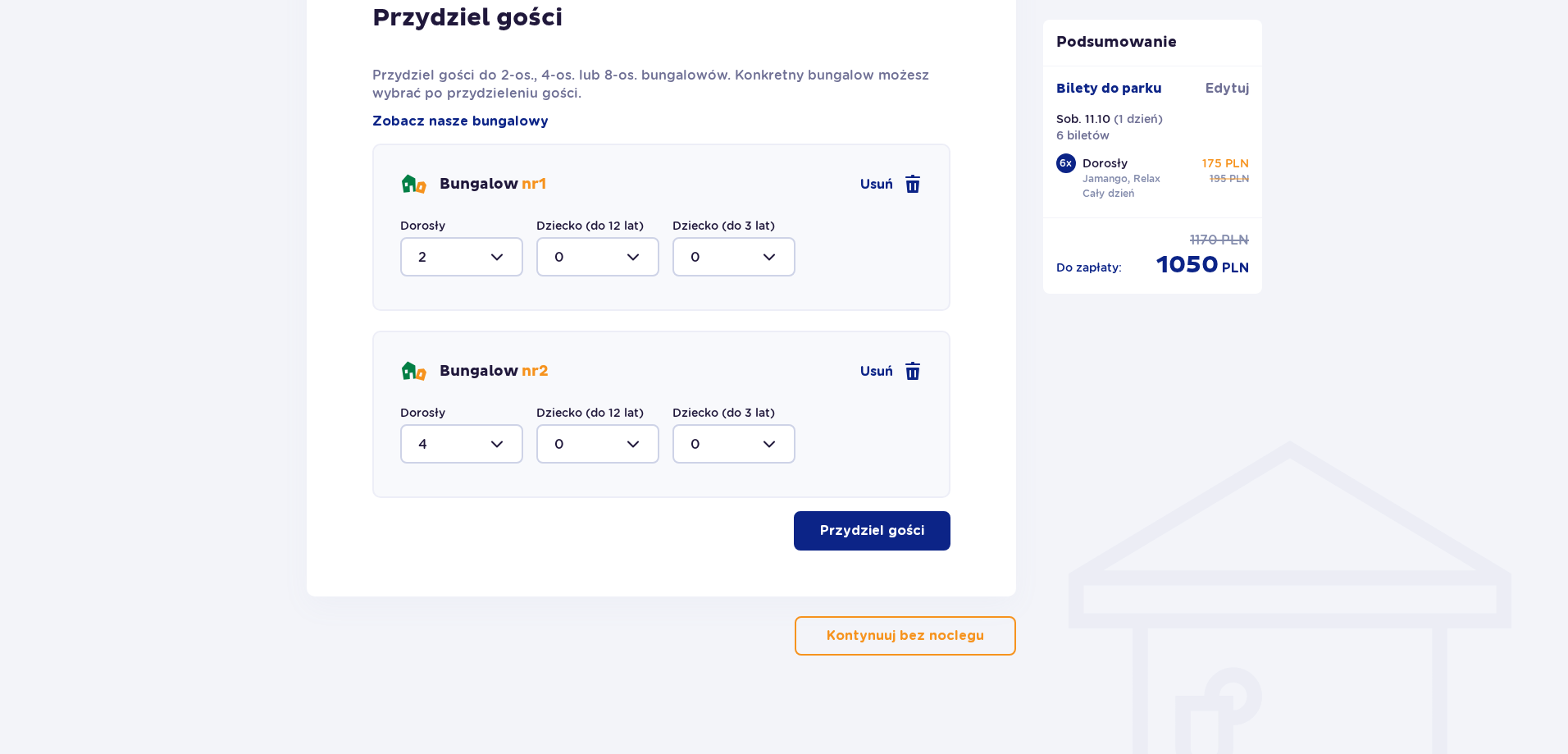
click at [832, 557] on div "Przydziel gości Przydziel gości do 2-os., 4-os. lub 8-os. bungalowów. Konkretny…" at bounding box center [661, 277] width 710 height 641
click at [834, 540] on p "Przydziel gości" at bounding box center [872, 531] width 104 height 18
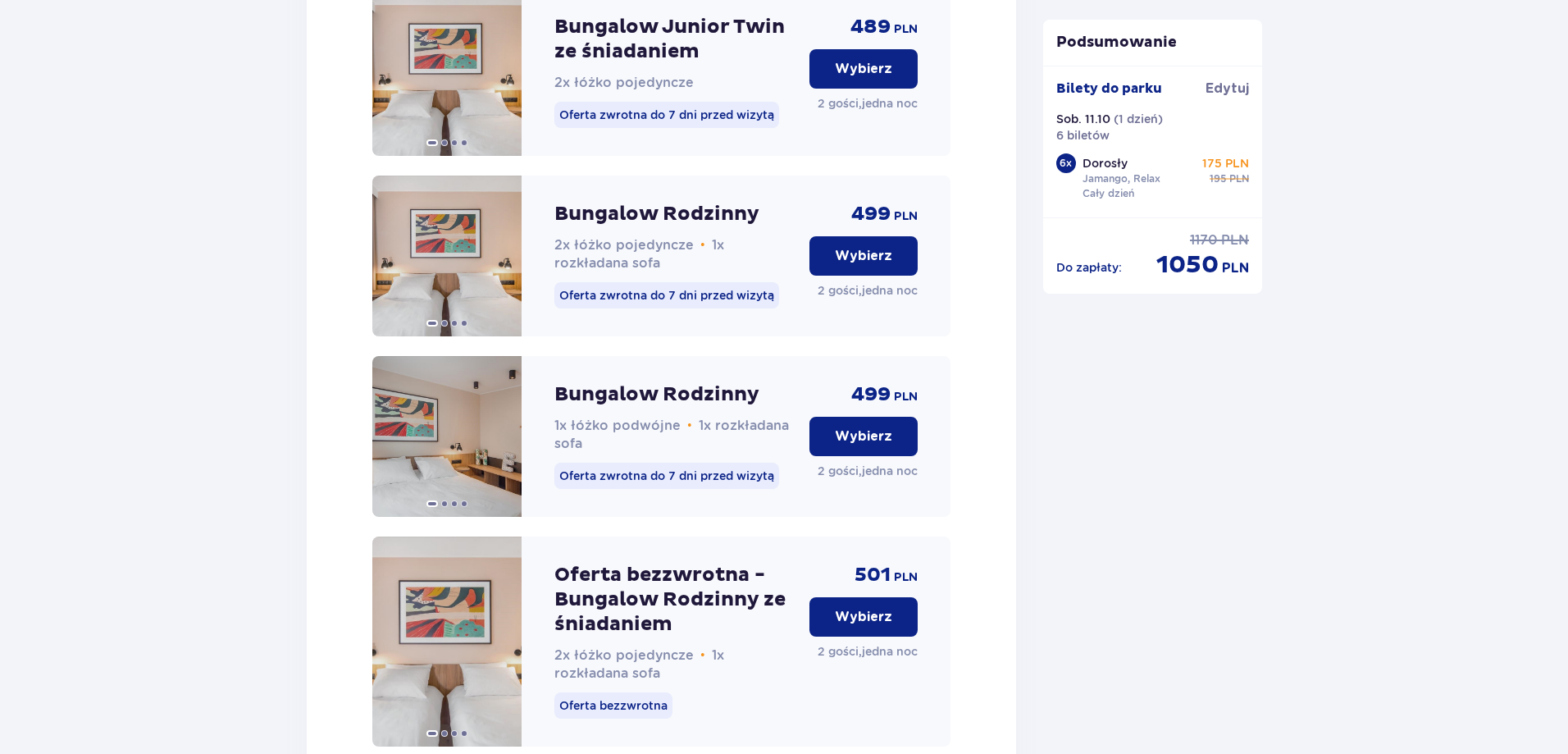
scroll to position [2885, 0]
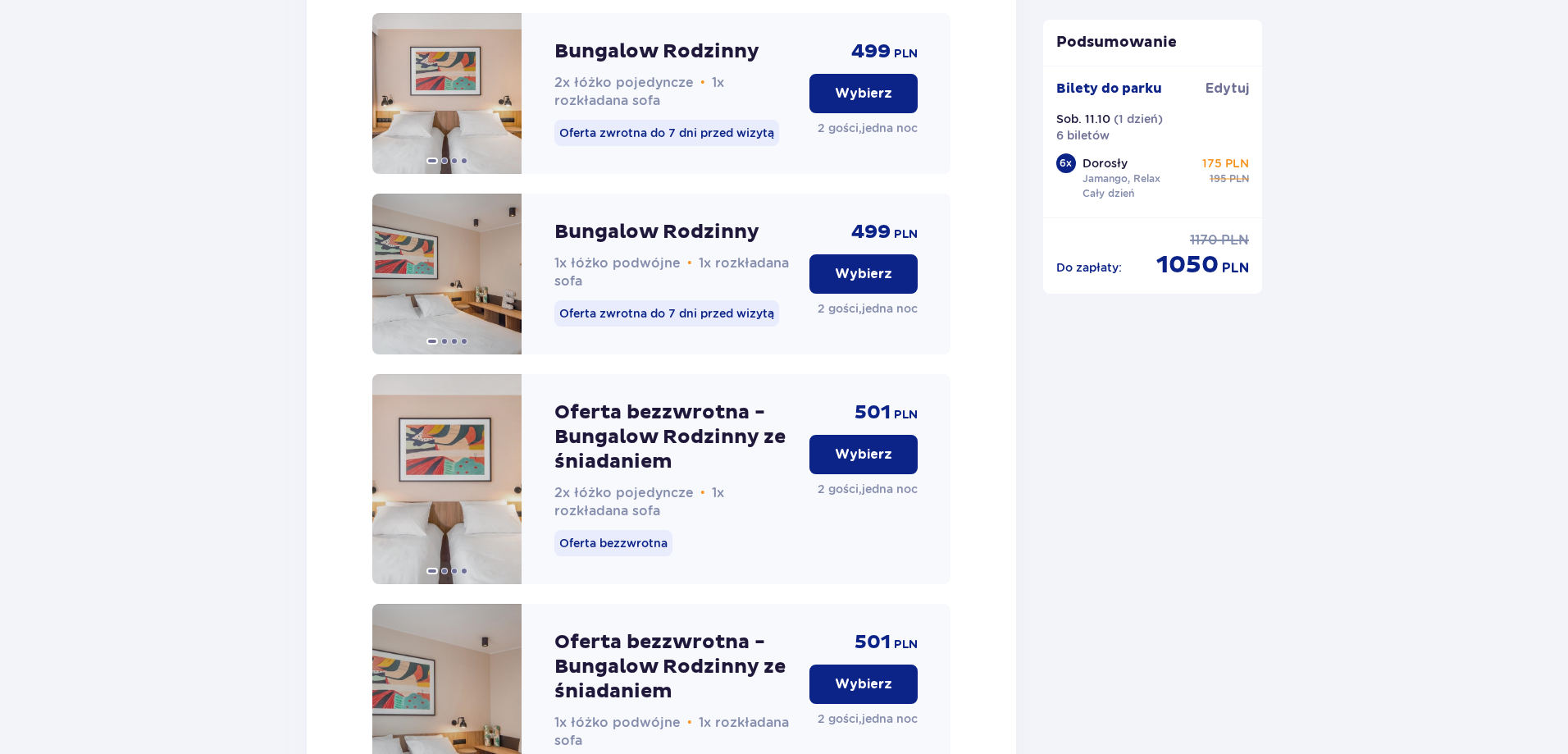
click at [882, 283] on p "Wybierz" at bounding box center [863, 274] width 58 height 18
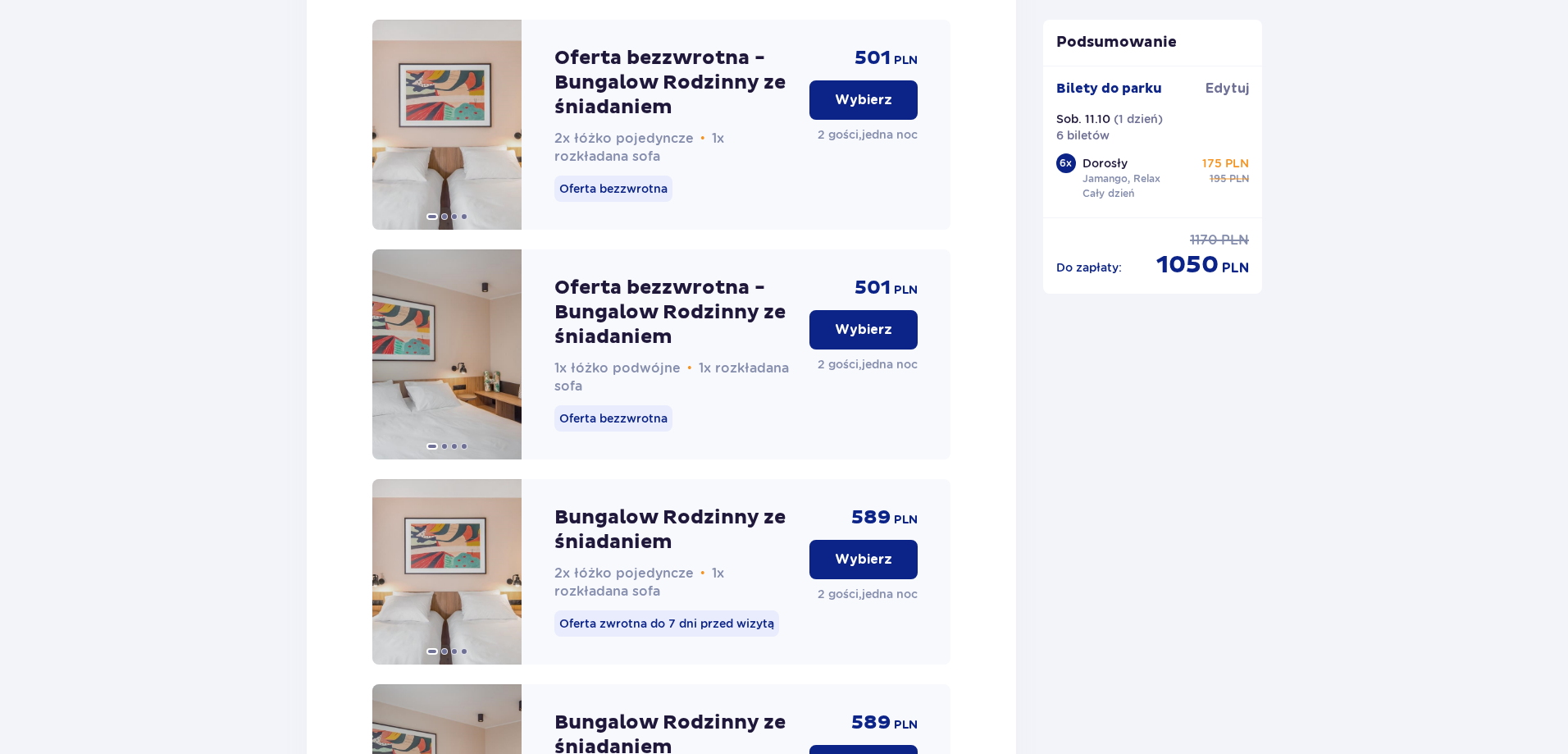
scroll to position [4095, 0]
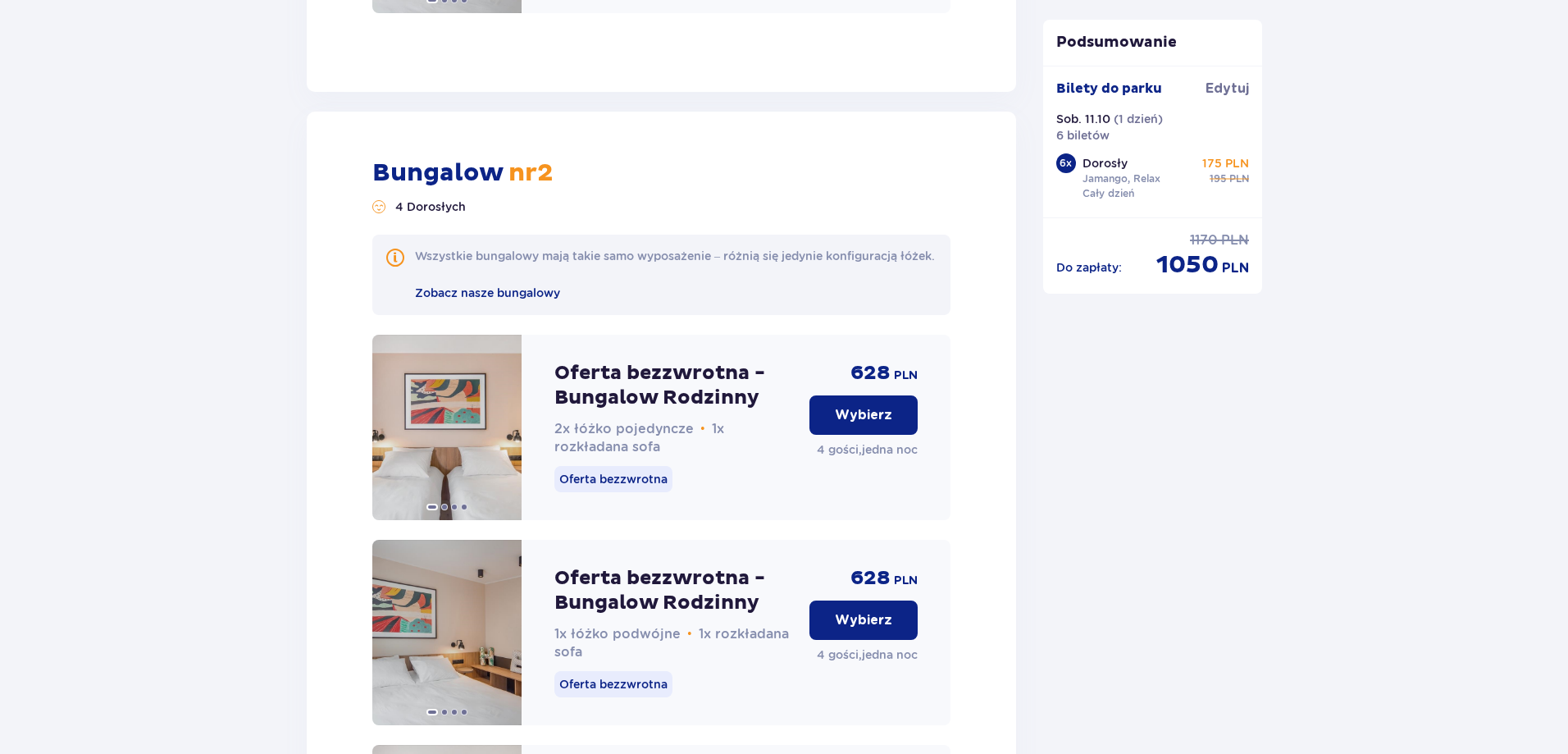
click at [875, 406] on p "Wybierz" at bounding box center [863, 415] width 58 height 18
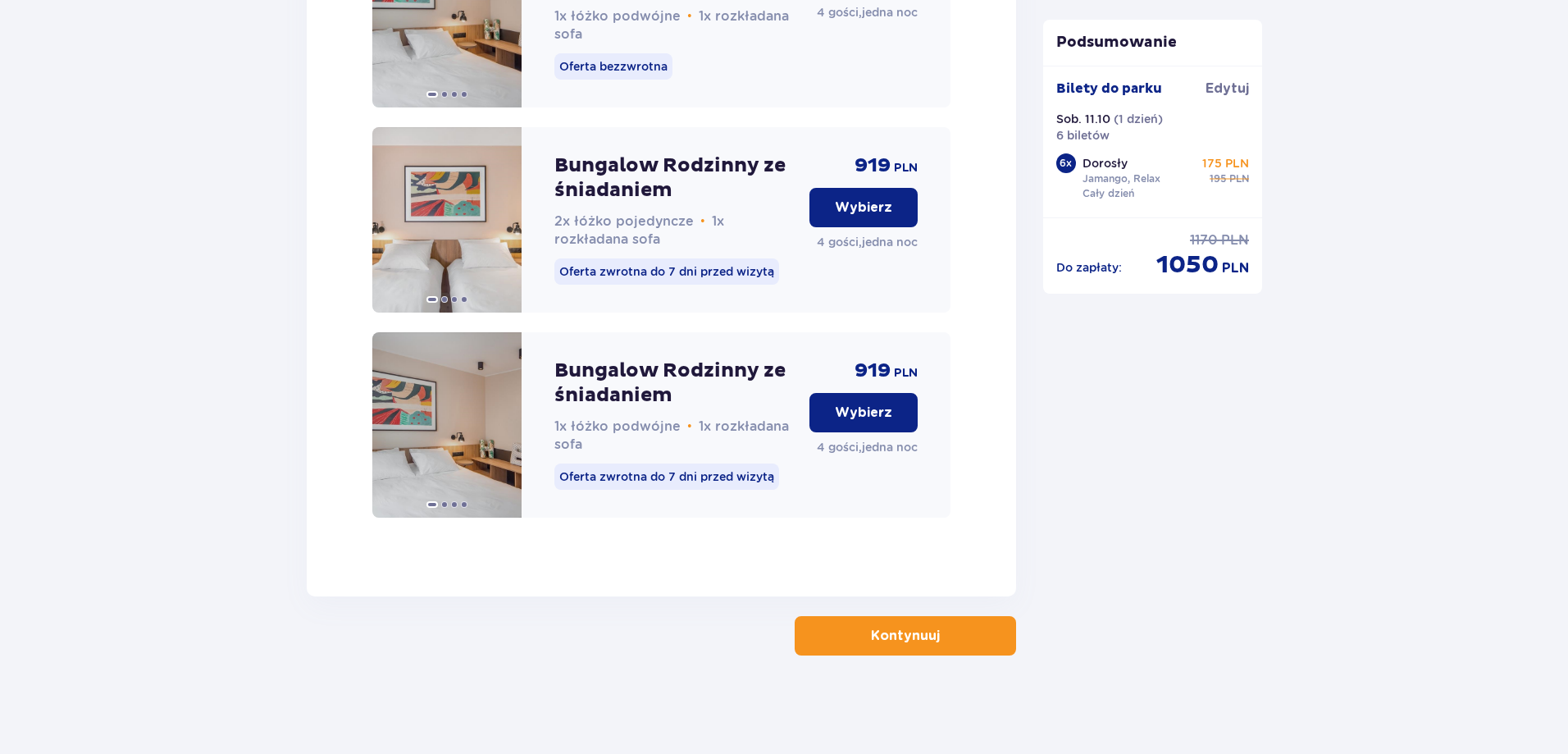
scroll to position [5567, 0]
click at [914, 631] on p "Kontynuuj" at bounding box center [905, 635] width 69 height 18
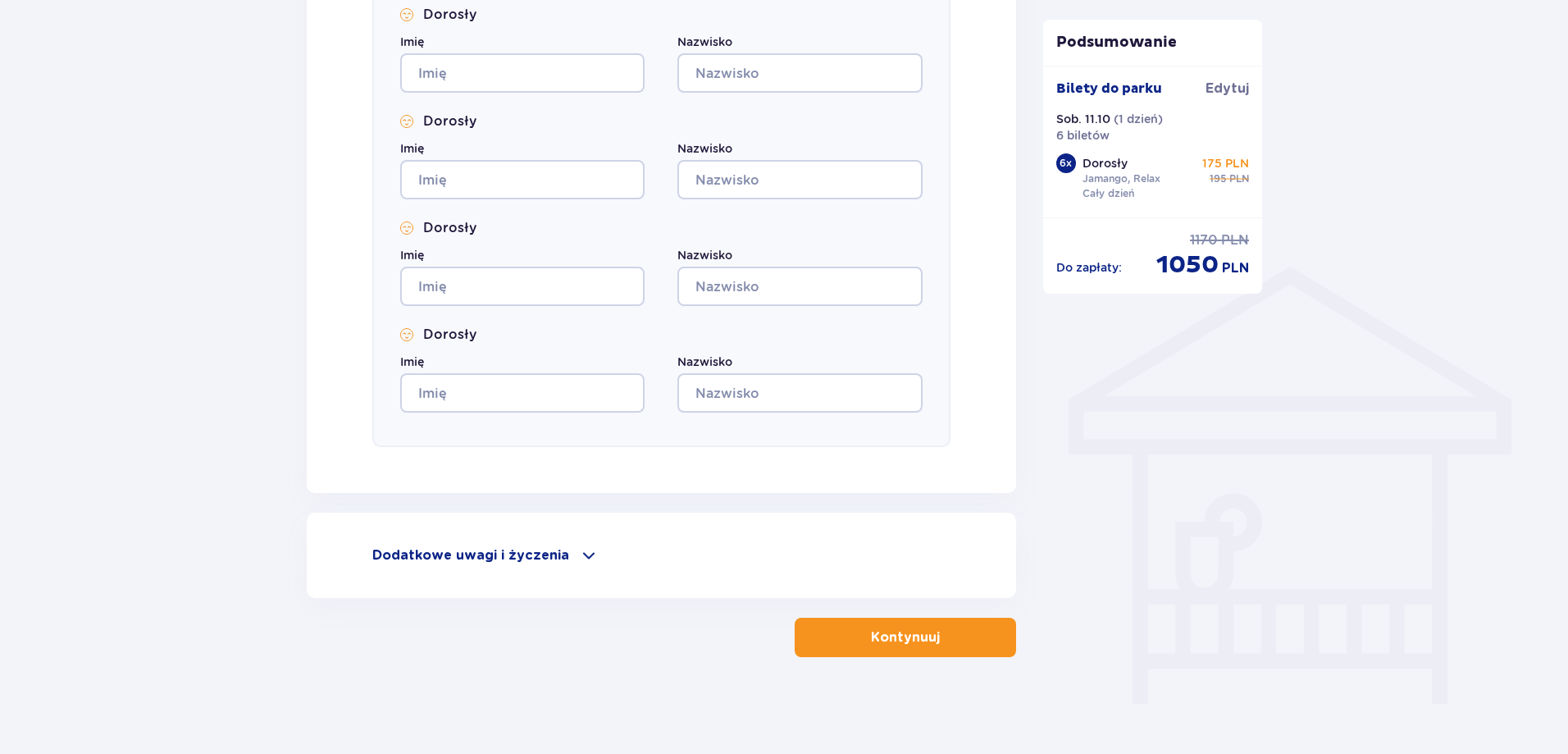
scroll to position [1067, 0]
click at [566, 550] on div "Dodatkowe uwagi i życzenia" at bounding box center [662, 554] width 578 height 20
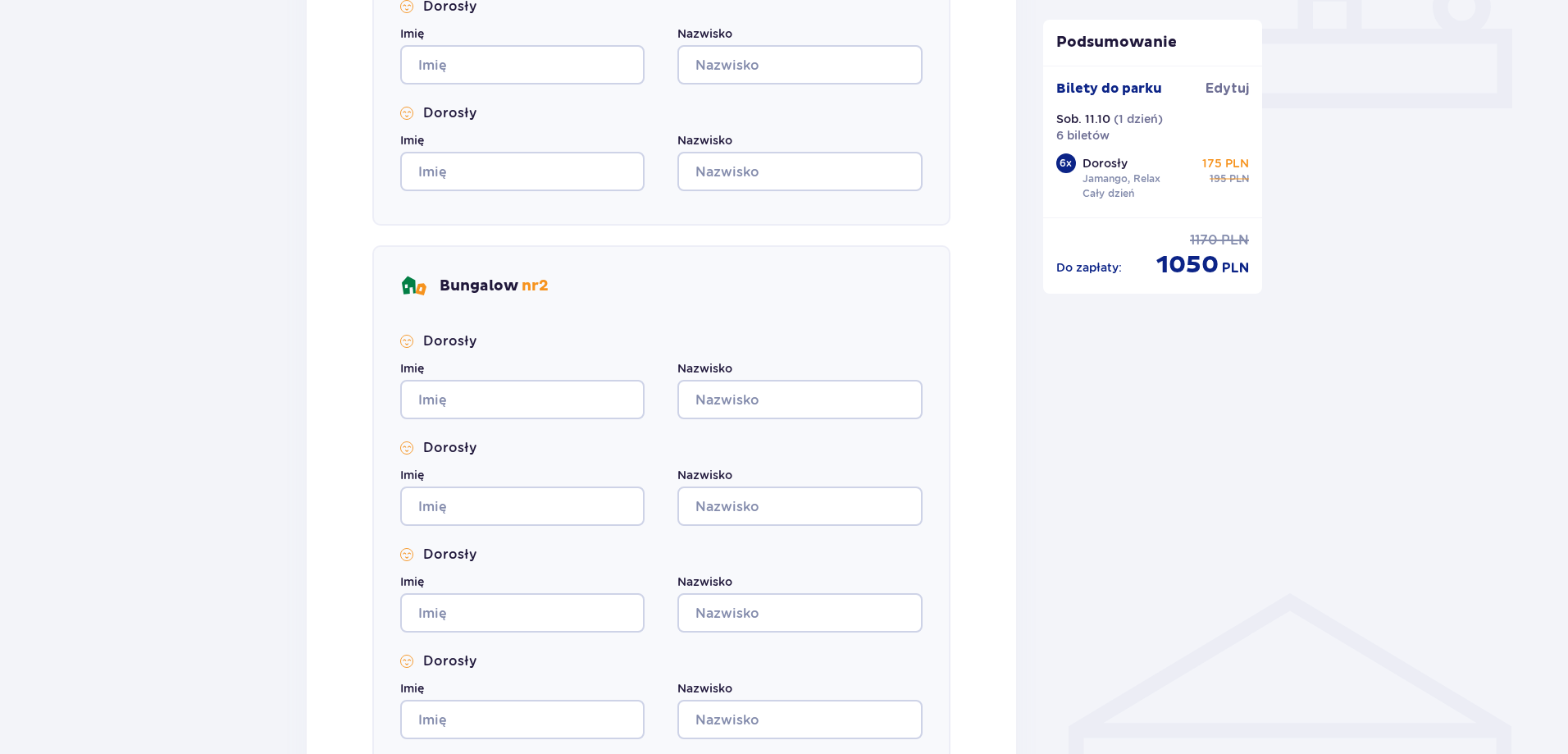
scroll to position [493, 0]
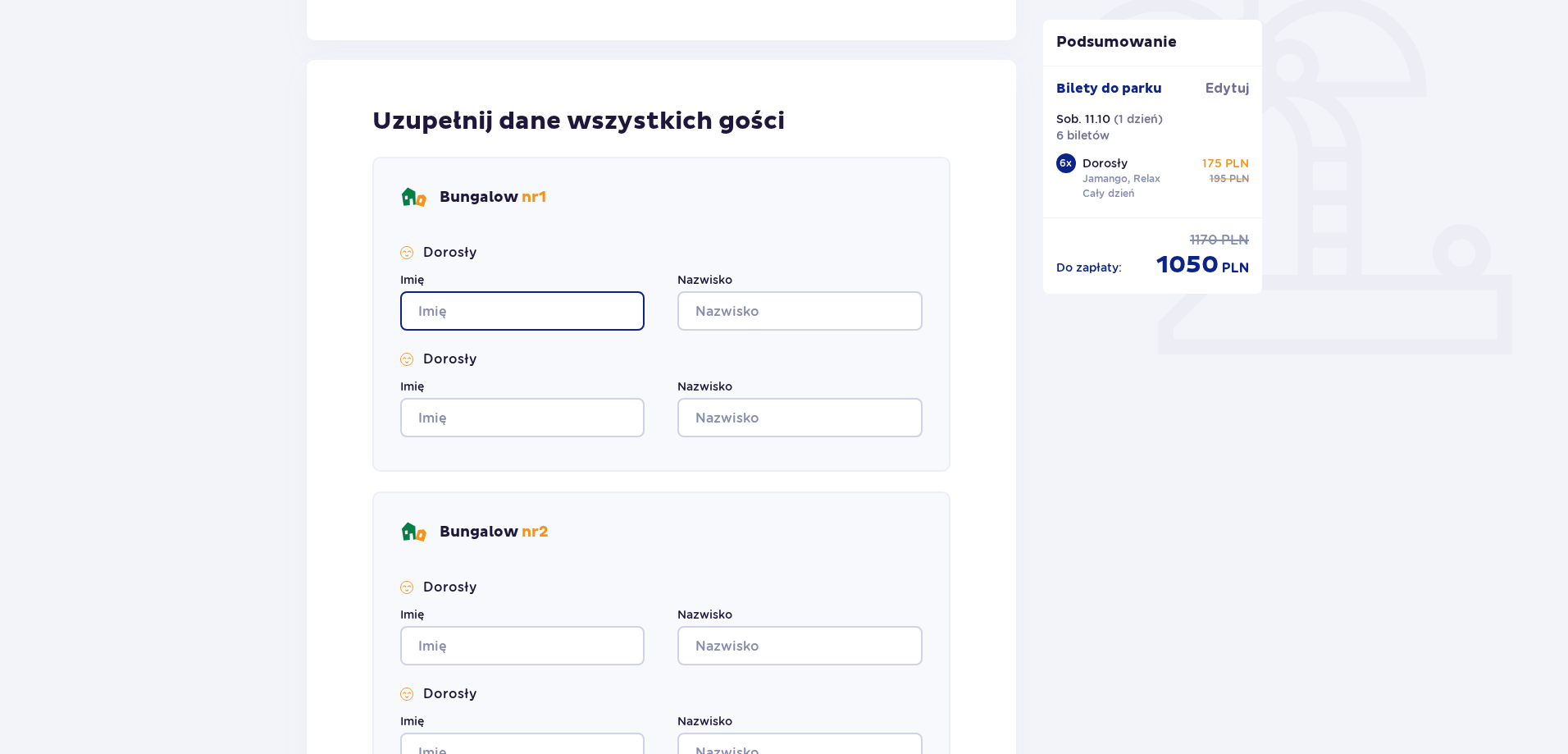
click at [512, 311] on input "Imię" at bounding box center [522, 311] width 245 height 40
type input "Agnieszka"
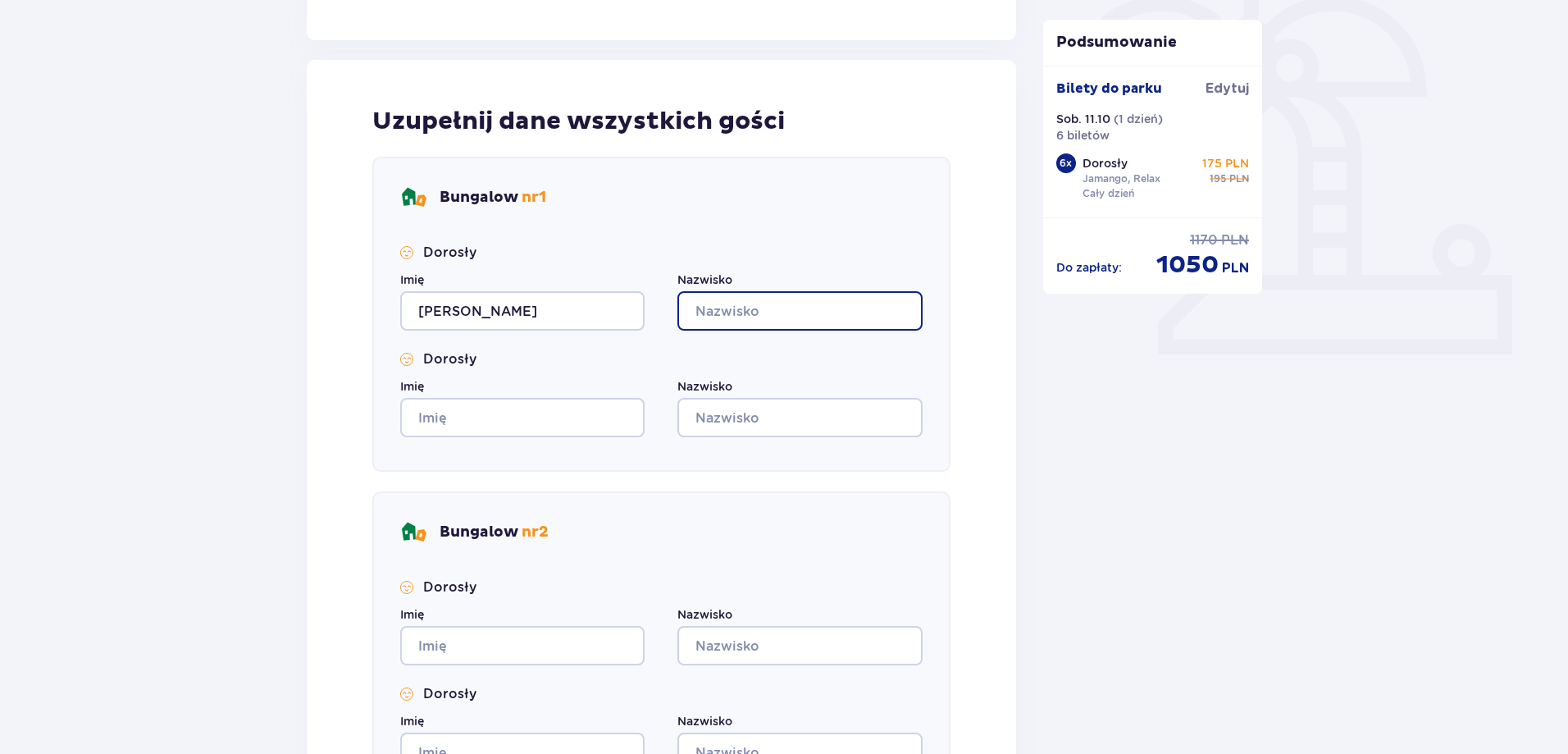
type input "Szafrańska"
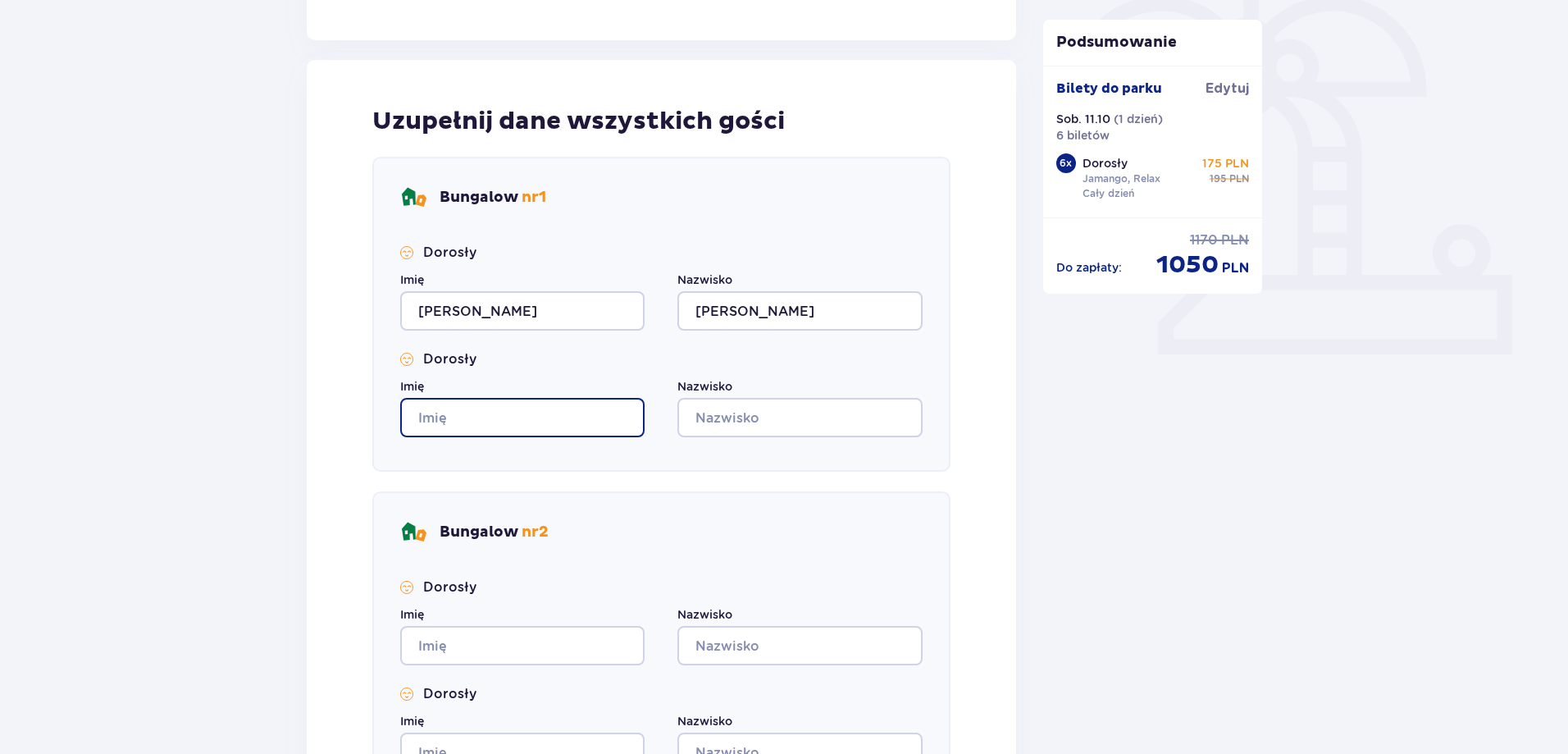
type input "Agnieszka"
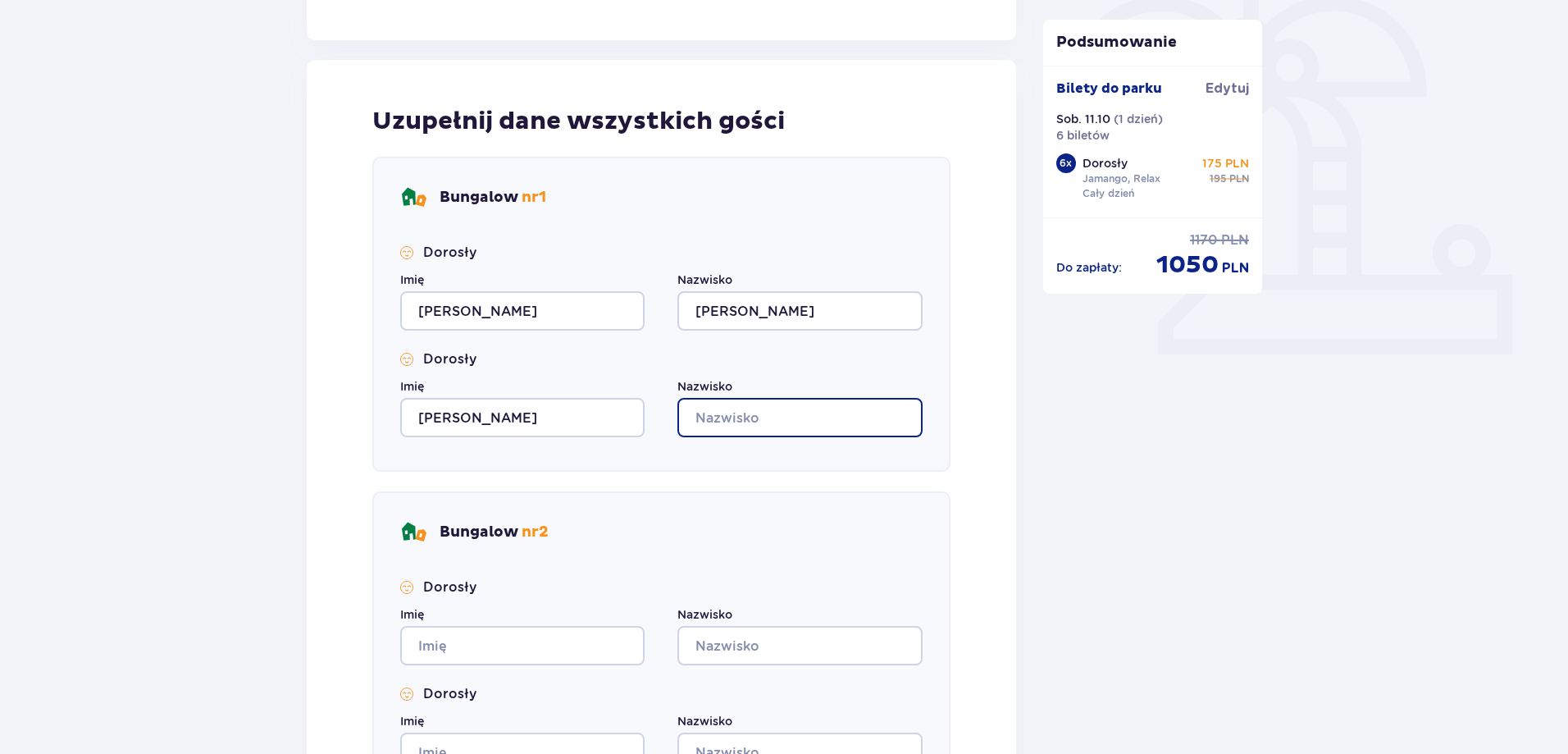
type input "Szafrańska"
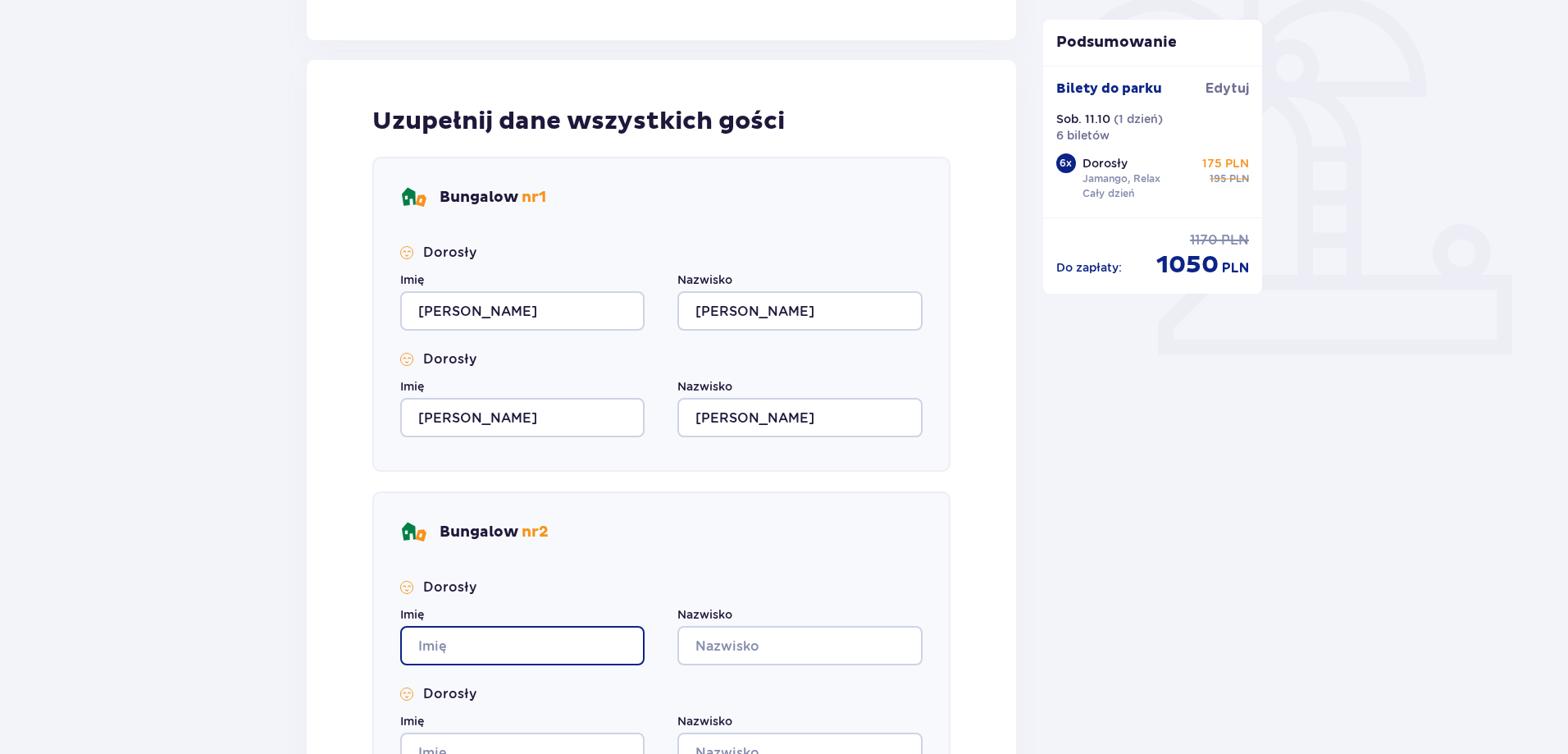
type input "Agnieszka"
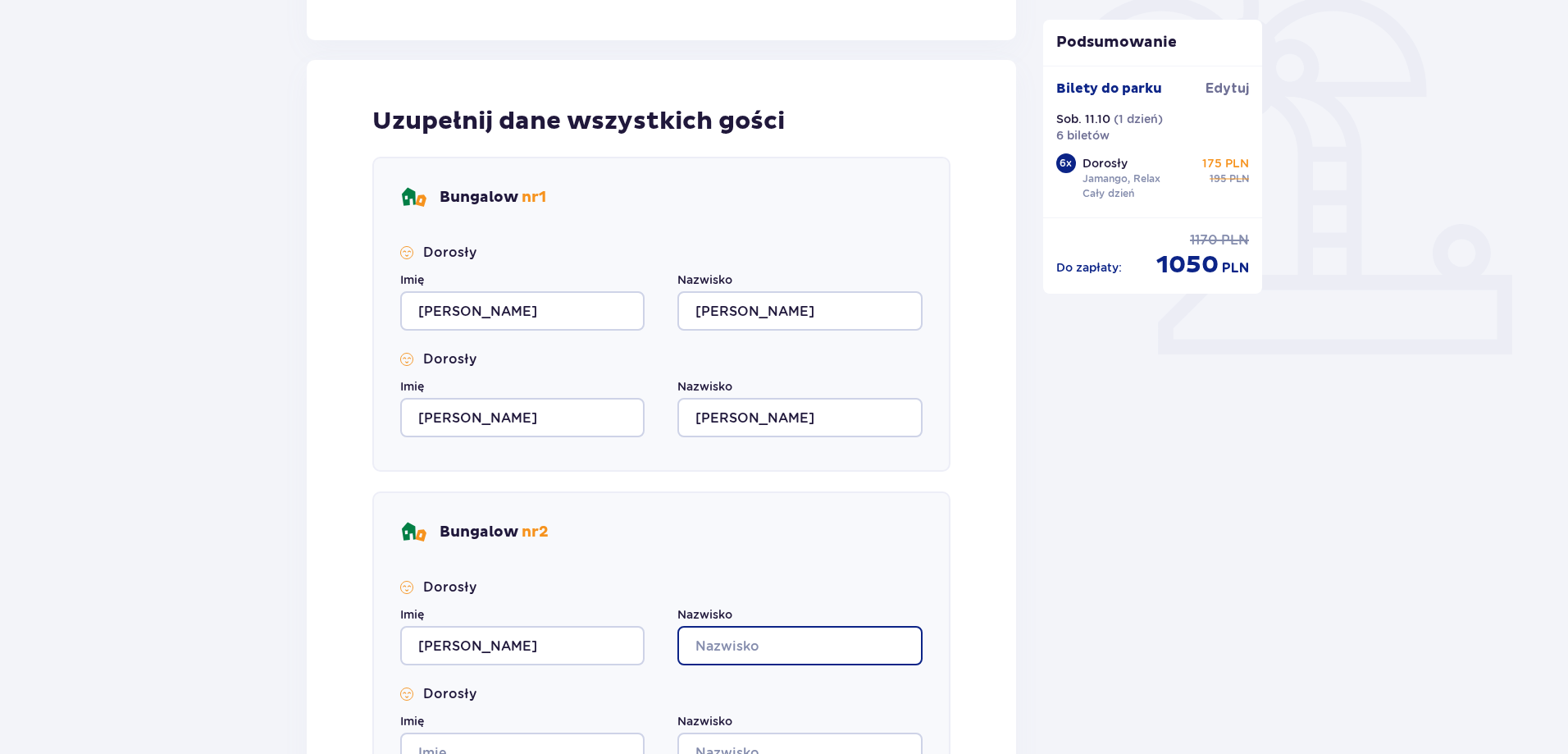
type input "Szafrańska"
type input "Agnieszka"
type input "Szafrańska"
type input "Agnieszka"
type input "Szafrańska"
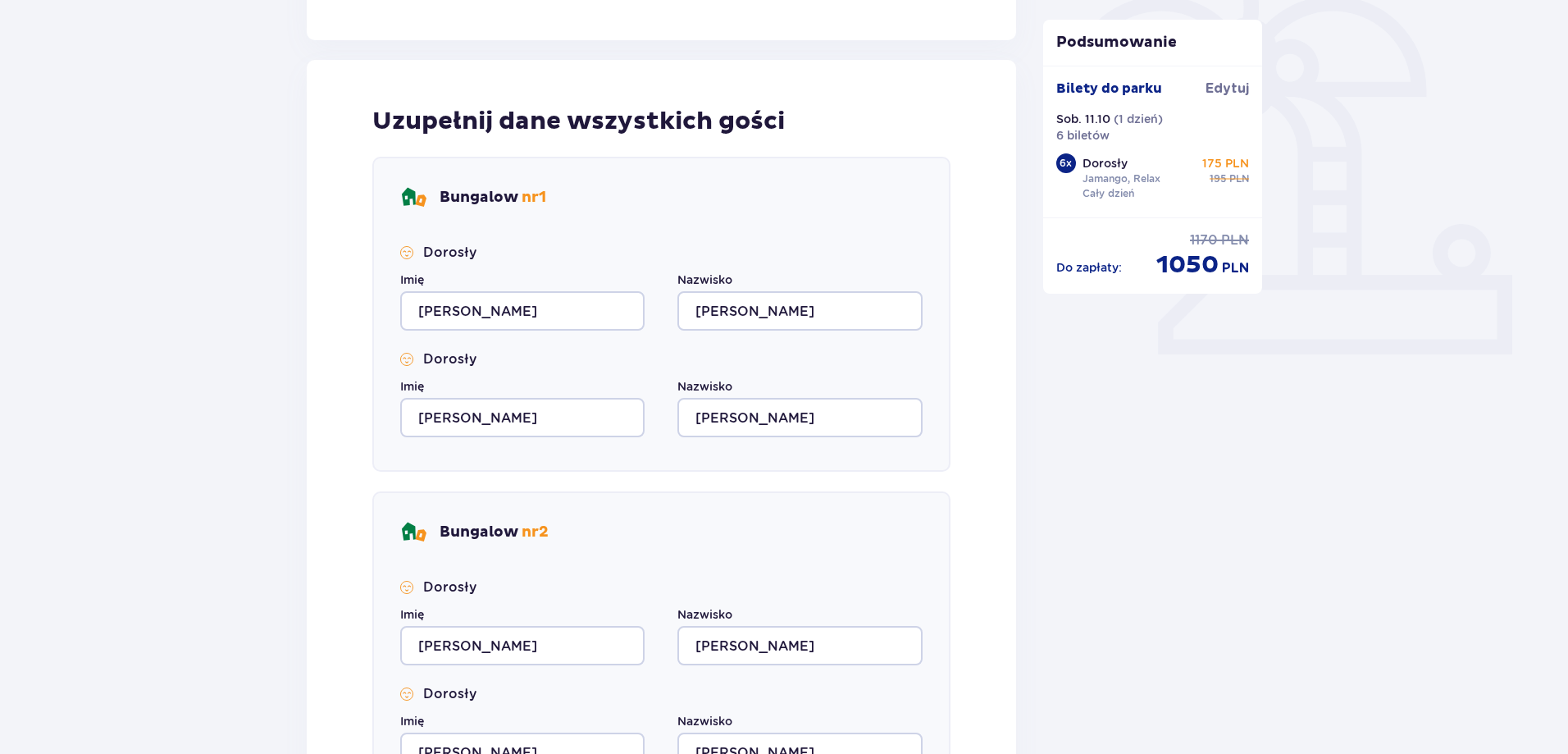
type input "Agnieszka"
type input "Szafrańska"
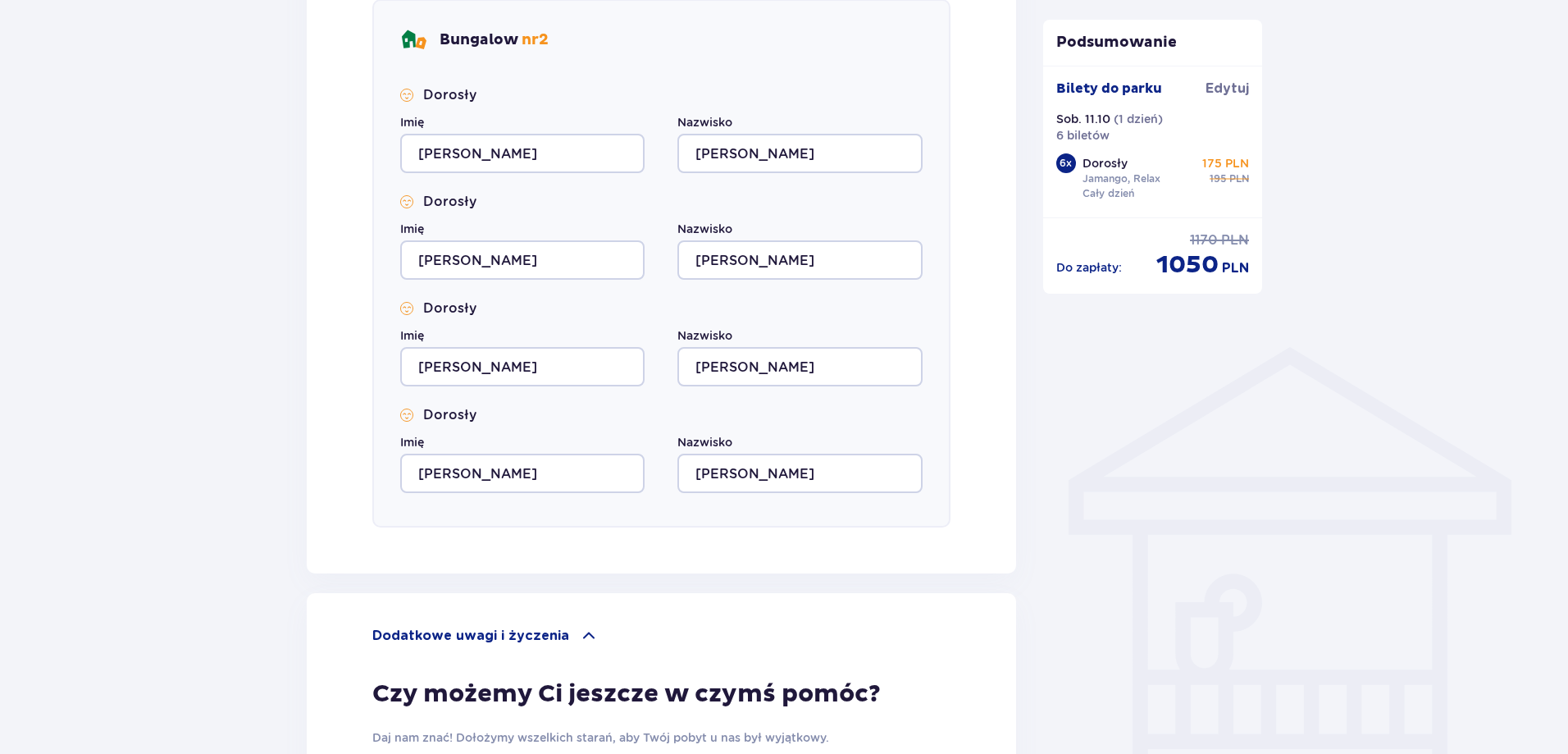
scroll to position [1339, 0]
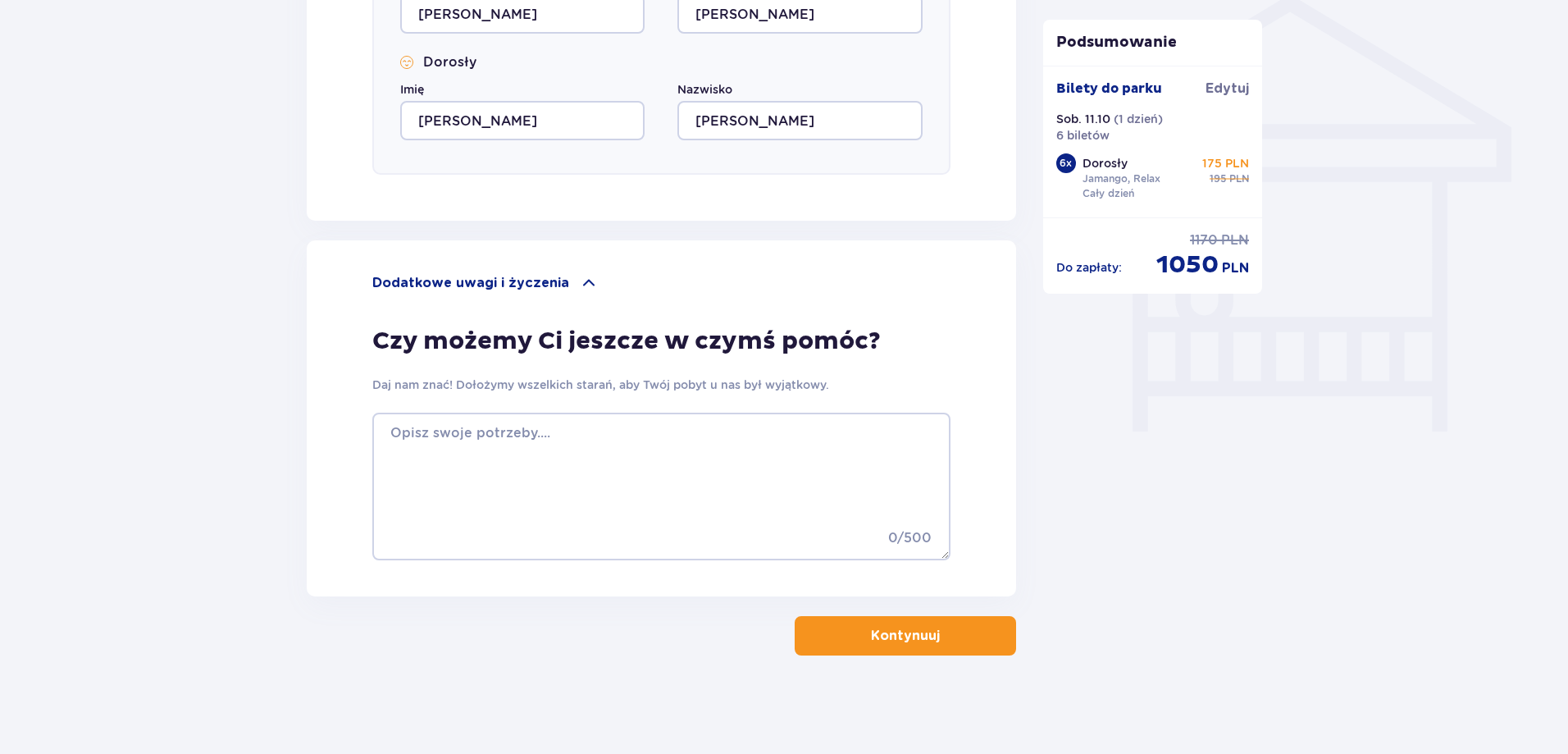
click at [871, 629] on p "Kontynuuj" at bounding box center [905, 635] width 69 height 18
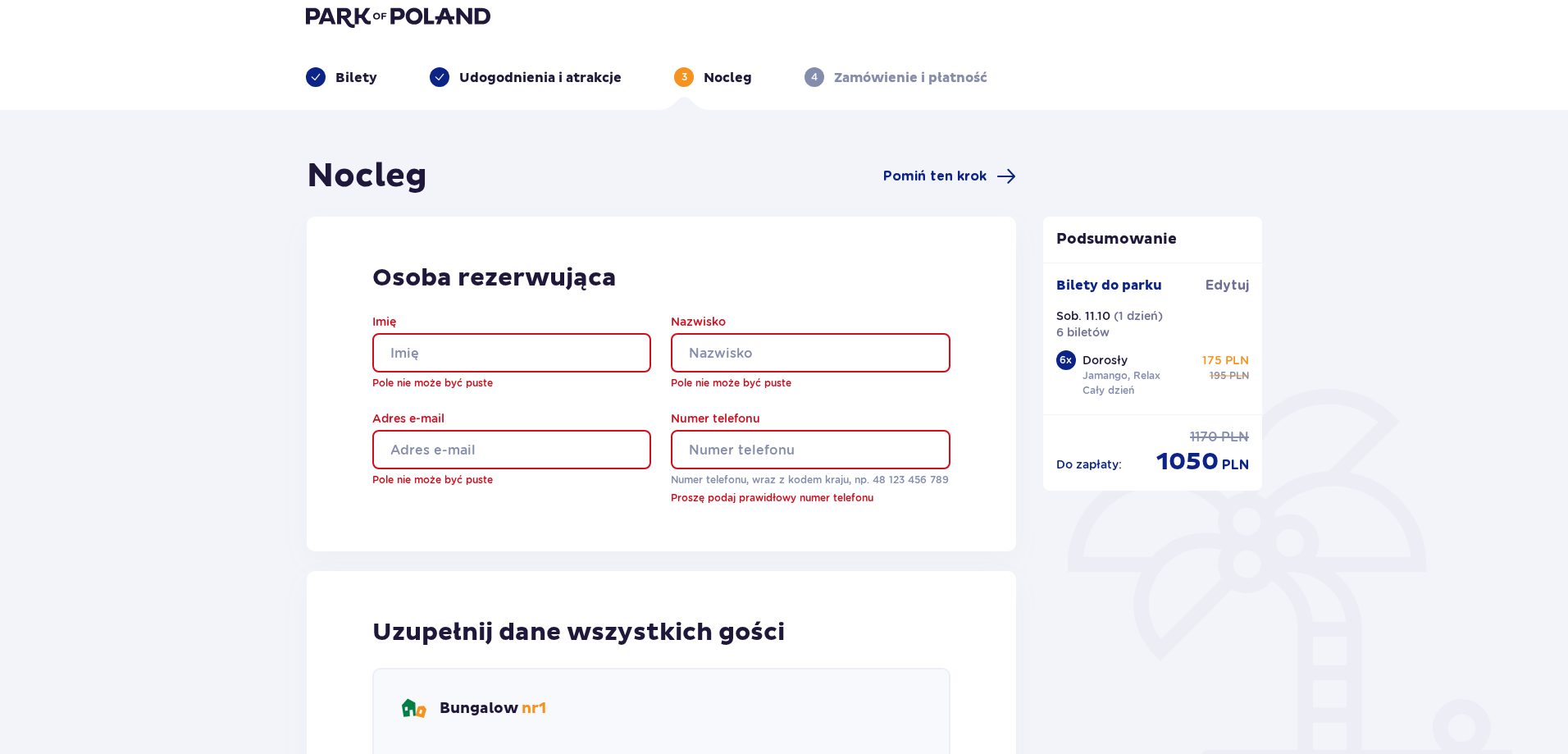
scroll to position [0, 0]
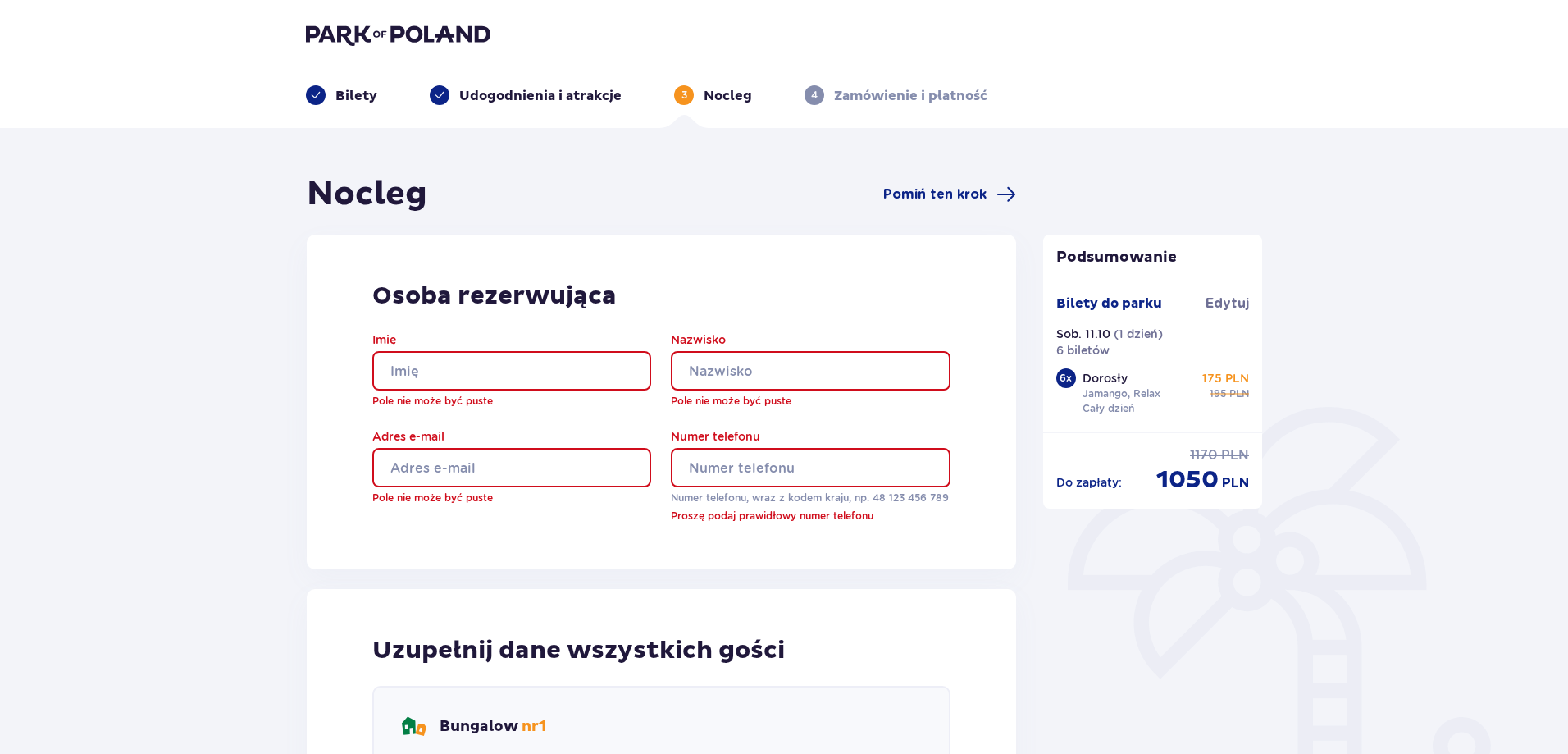
click at [504, 369] on input "Imię" at bounding box center [512, 371] width 279 height 40
type input "Agnieszka"
type input "Szafrańska"
type input "a.szafranska88@gmail.com"
type input "509026766"
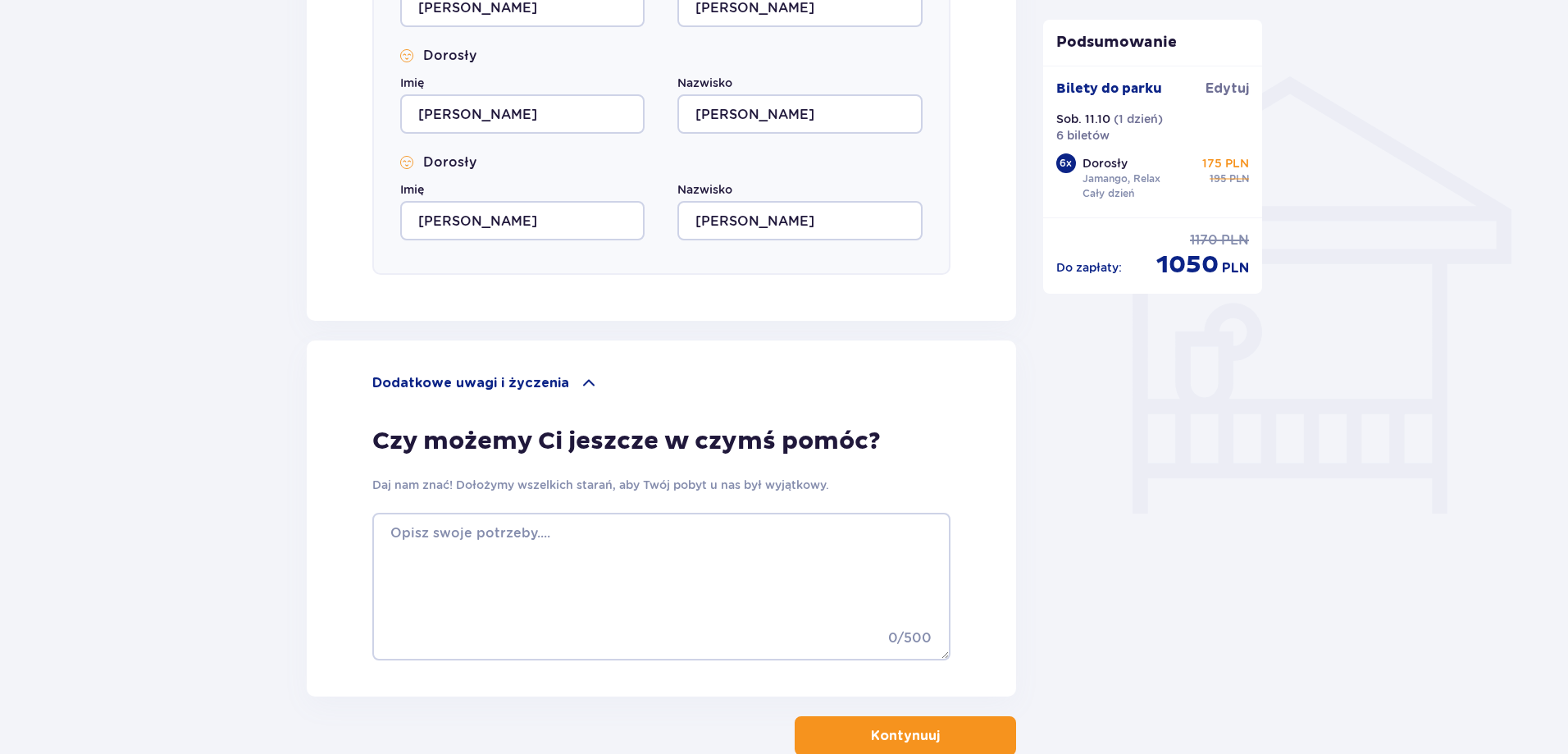
scroll to position [1357, 0]
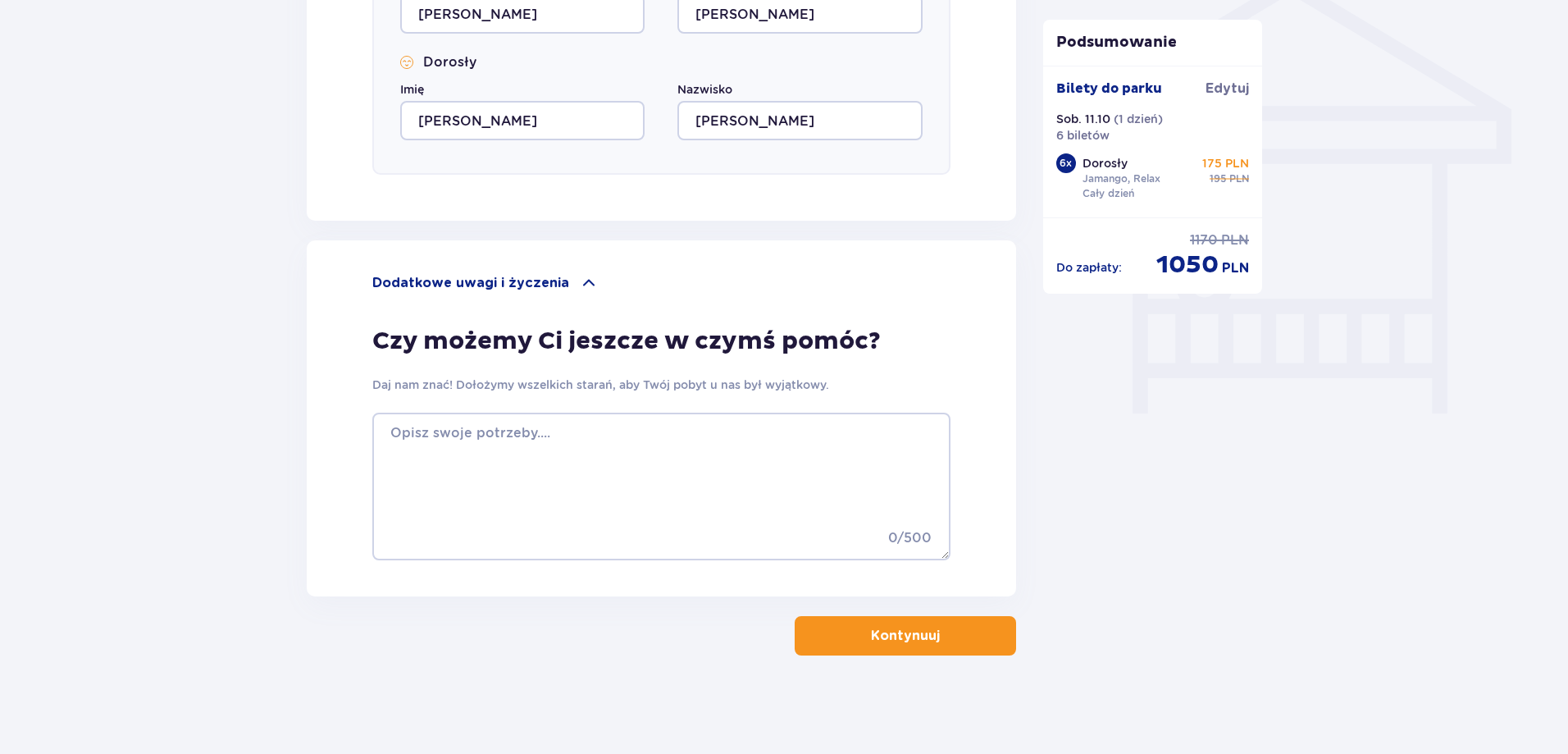
click at [915, 629] on p "Kontynuuj" at bounding box center [905, 635] width 69 height 18
